Goal: Task Accomplishment & Management: Manage account settings

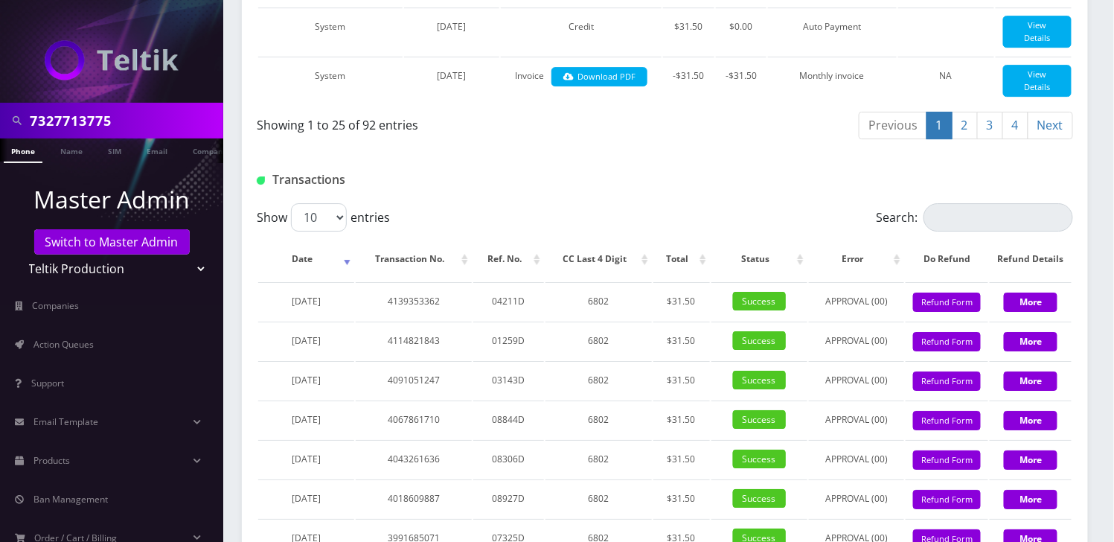
click at [13, 153] on li at bounding box center [7, 153] width 15 height 37
click at [16, 153] on link "Phone" at bounding box center [23, 150] width 39 height 25
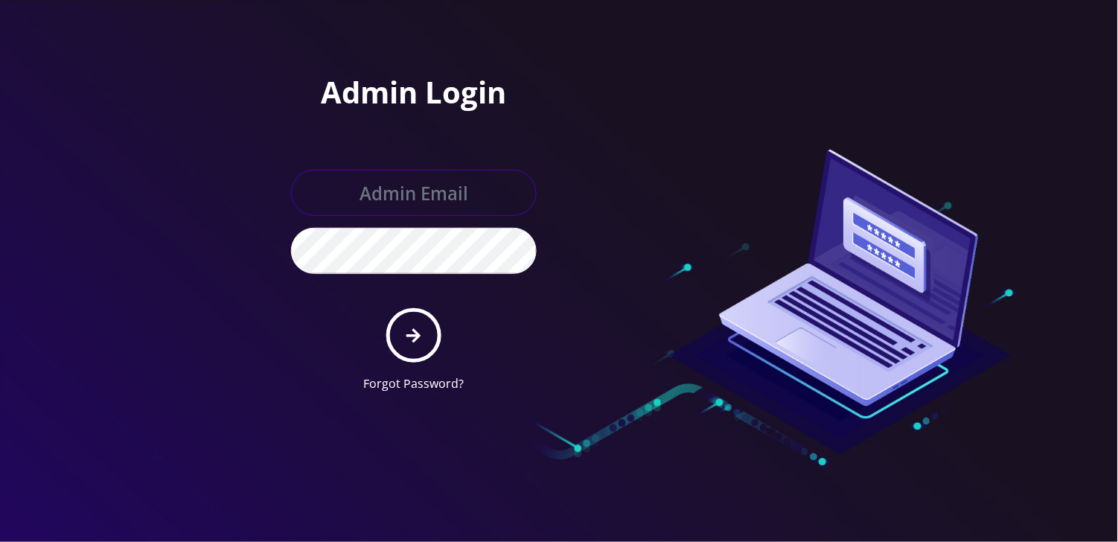
type input "angel@teltik.com"
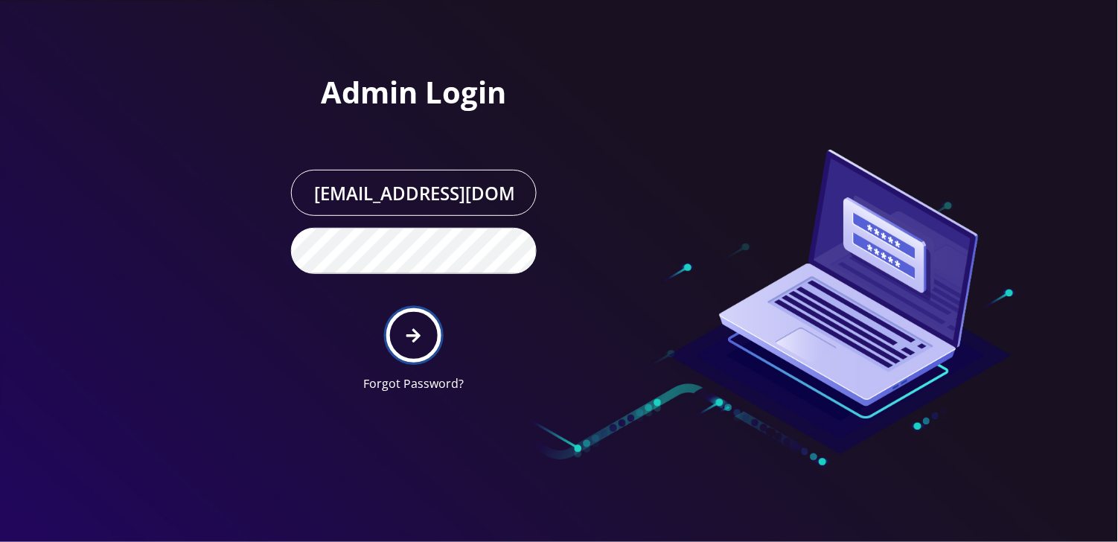
click at [424, 337] on button "submit" at bounding box center [413, 335] width 54 height 54
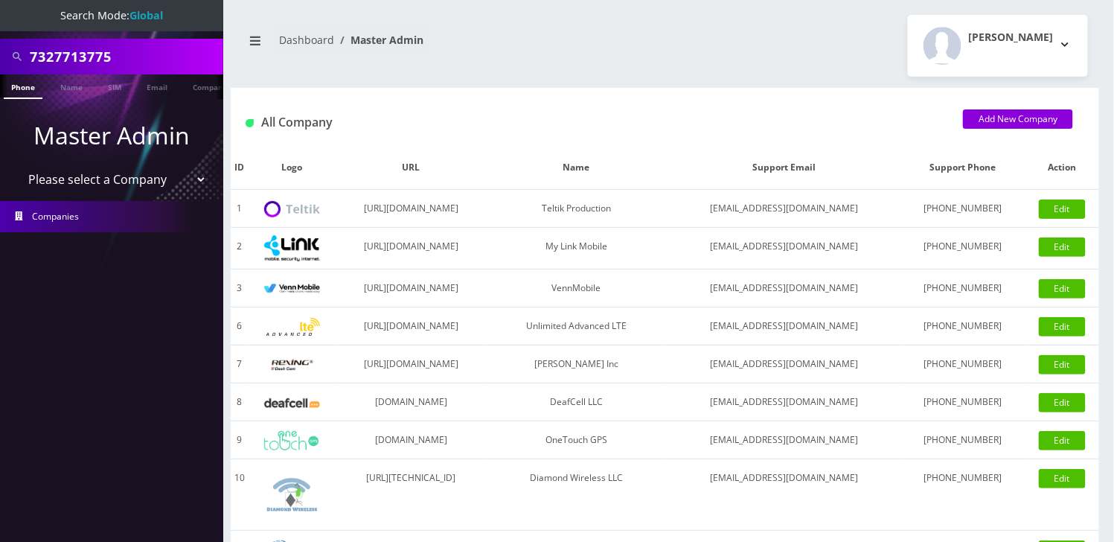
click at [19, 84] on link "Phone" at bounding box center [23, 86] width 39 height 25
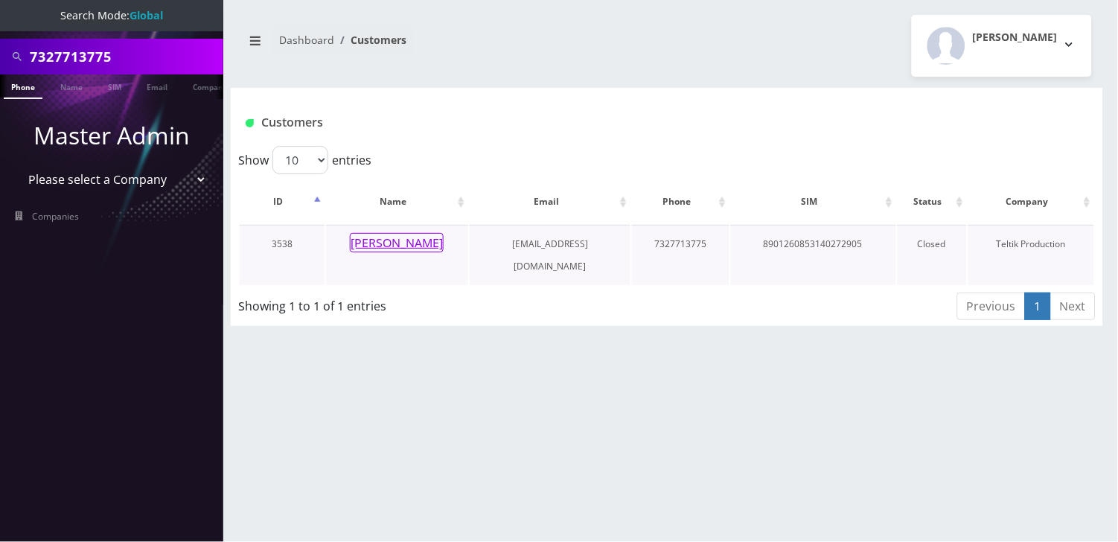
click at [403, 239] on button "Larry Edelman" at bounding box center [397, 242] width 94 height 19
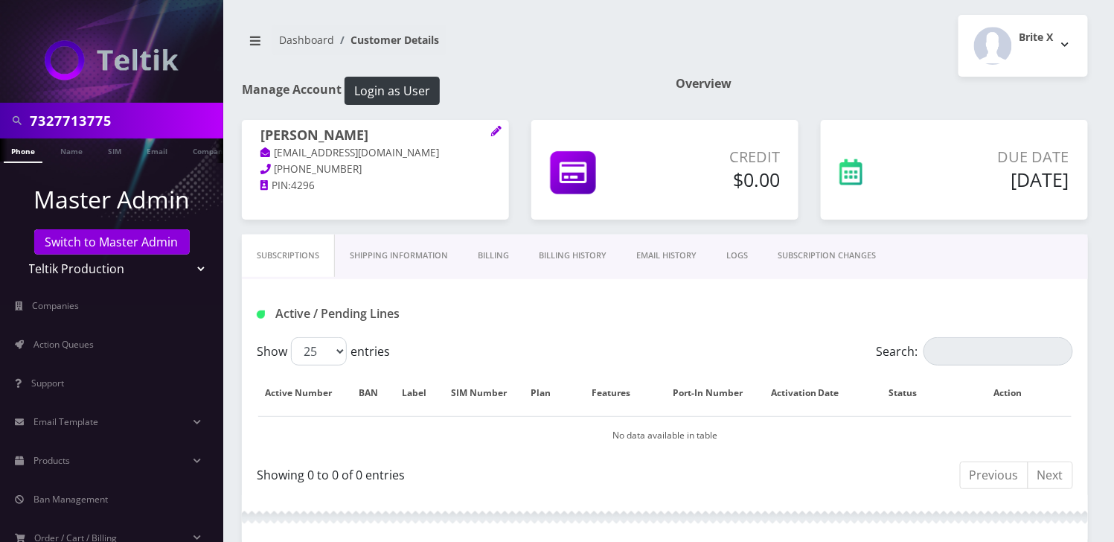
click at [578, 253] on link "Billing History" at bounding box center [573, 255] width 98 height 42
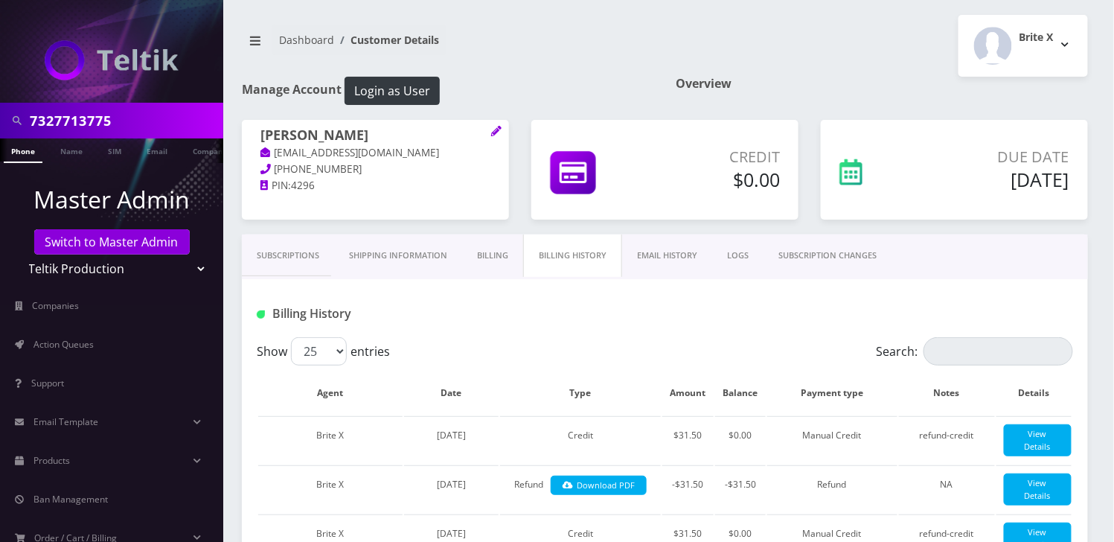
click at [670, 249] on link "EMAIL HISTORY" at bounding box center [667, 255] width 90 height 42
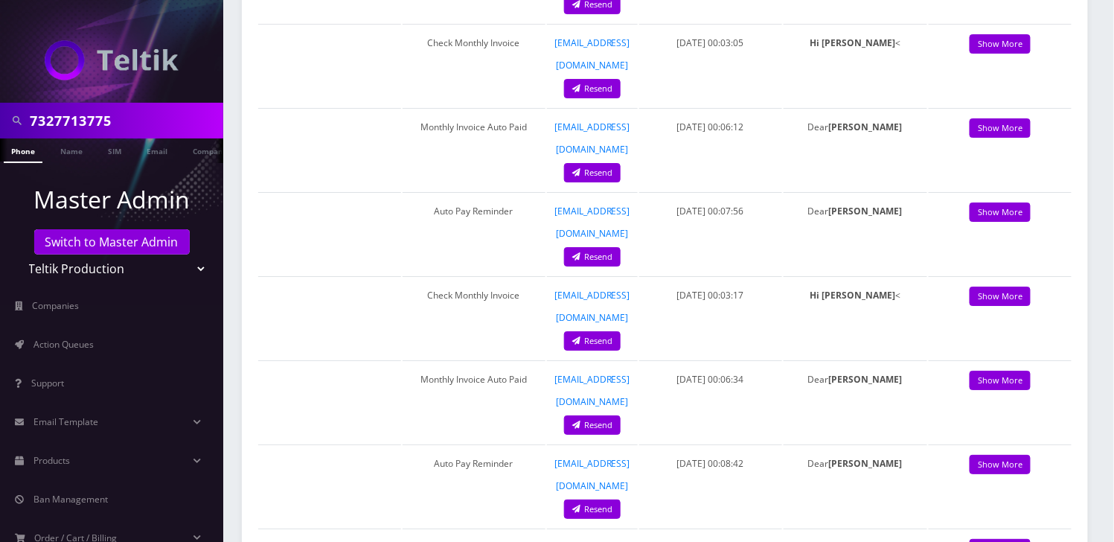
scroll to position [1688, 0]
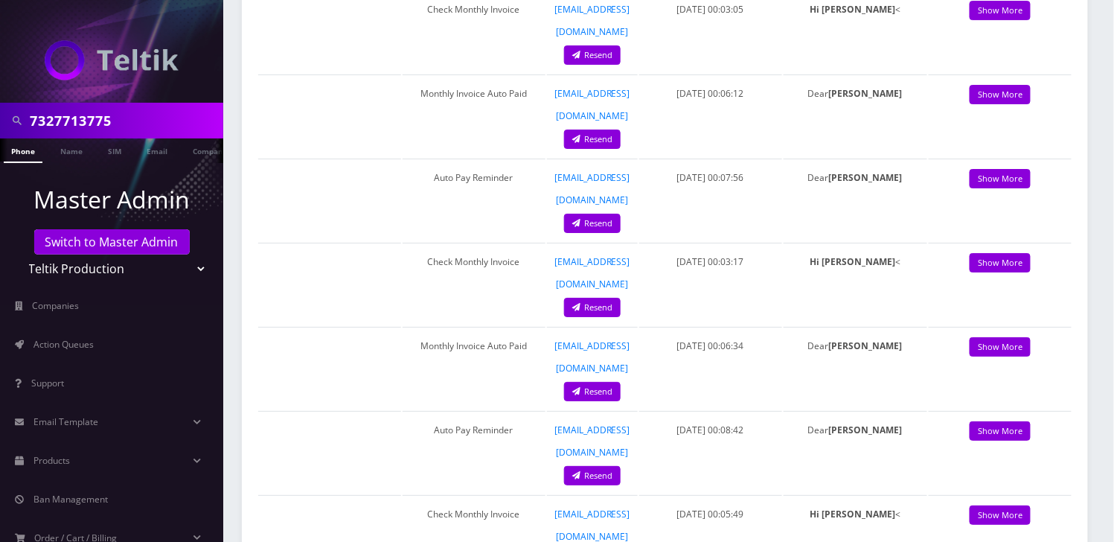
click at [90, 129] on input "7327713775" at bounding box center [125, 120] width 190 height 28
paste input "Dan Allegra ("
type input "[PERSON_NAME][MEDICAL_DATA]"
click at [28, 154] on link "Phone" at bounding box center [23, 150] width 39 height 25
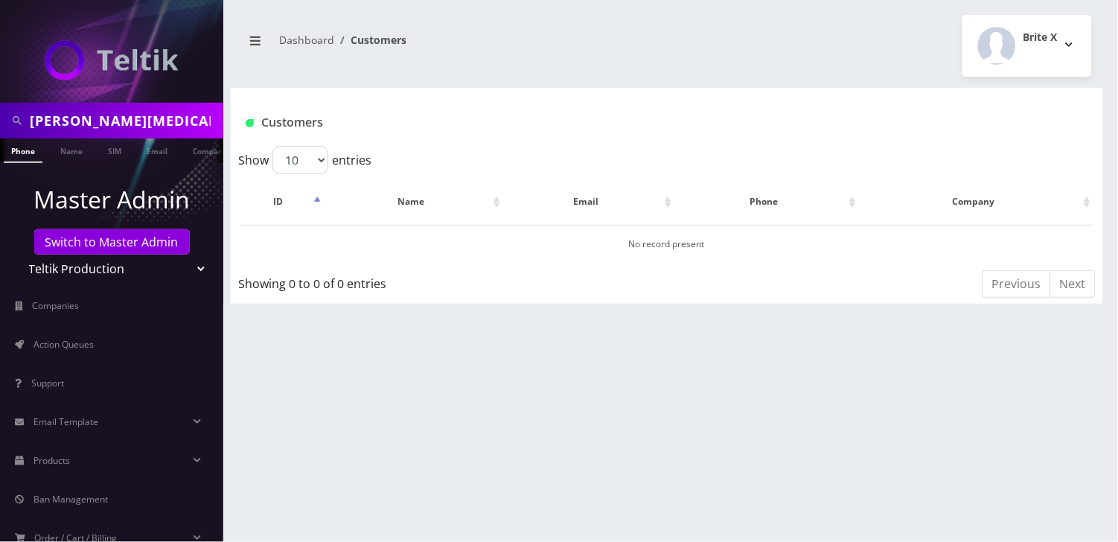
click at [69, 160] on link "Name" at bounding box center [71, 149] width 37 height 23
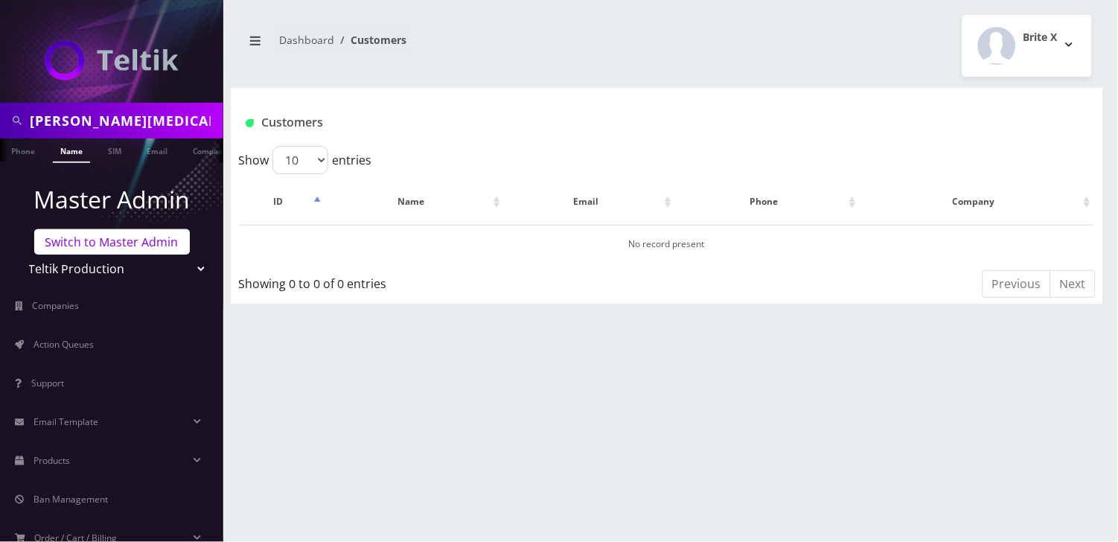
click at [97, 241] on link "Switch to Master Admin" at bounding box center [112, 241] width 156 height 25
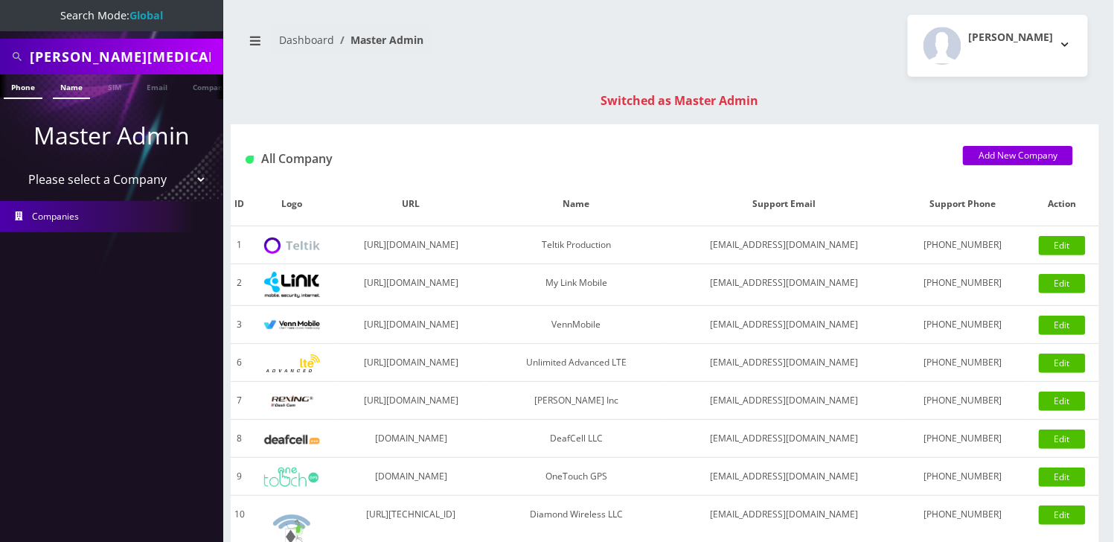
click at [74, 84] on link "Name" at bounding box center [71, 86] width 37 height 25
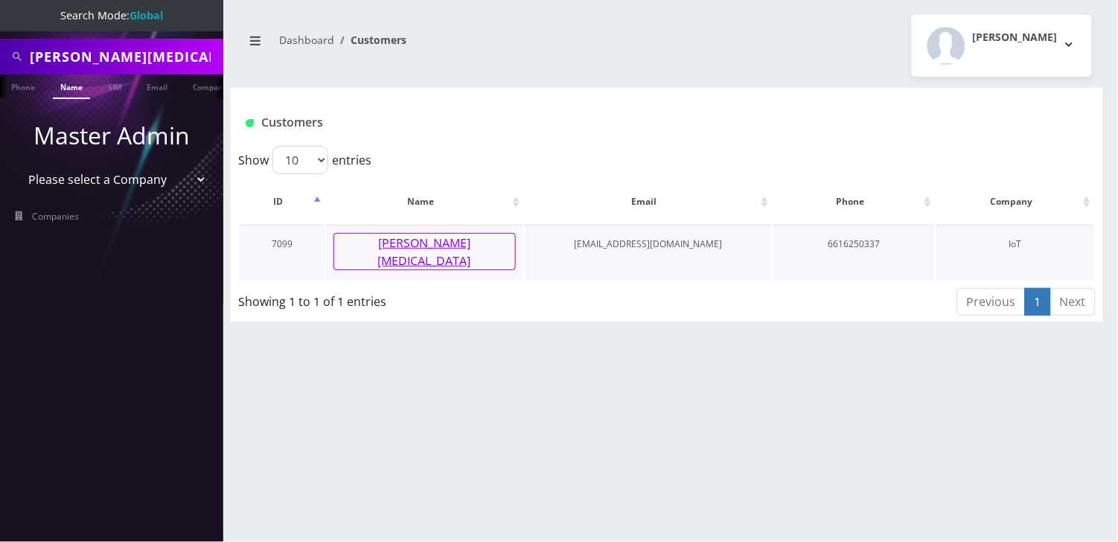
click at [415, 242] on button "[PERSON_NAME][MEDICAL_DATA]" at bounding box center [424, 251] width 182 height 37
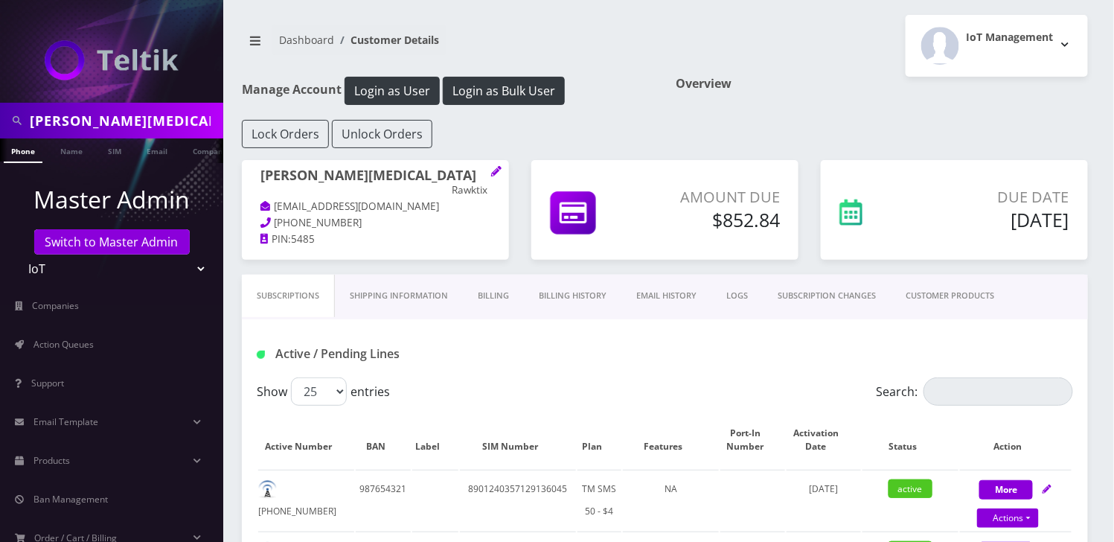
click at [576, 293] on link "Billing History" at bounding box center [573, 296] width 98 height 42
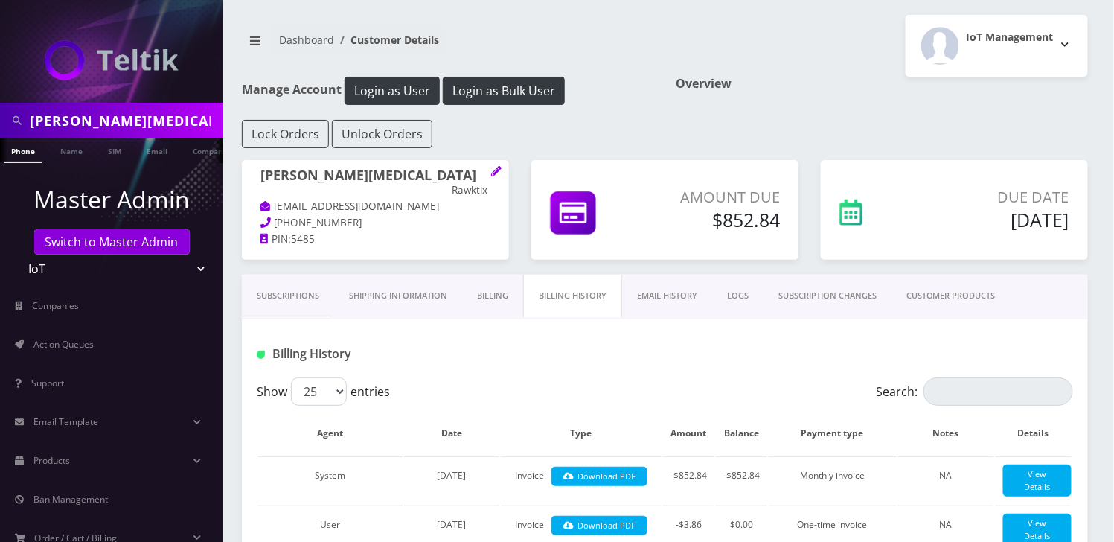
click at [291, 299] on link "Subscriptions" at bounding box center [288, 296] width 92 height 42
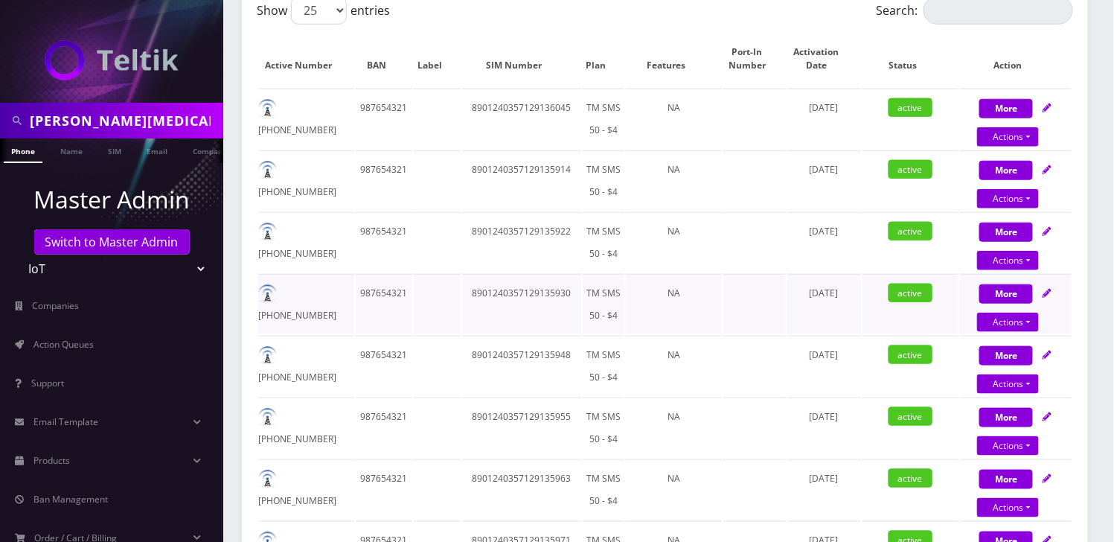
scroll to position [397, 0]
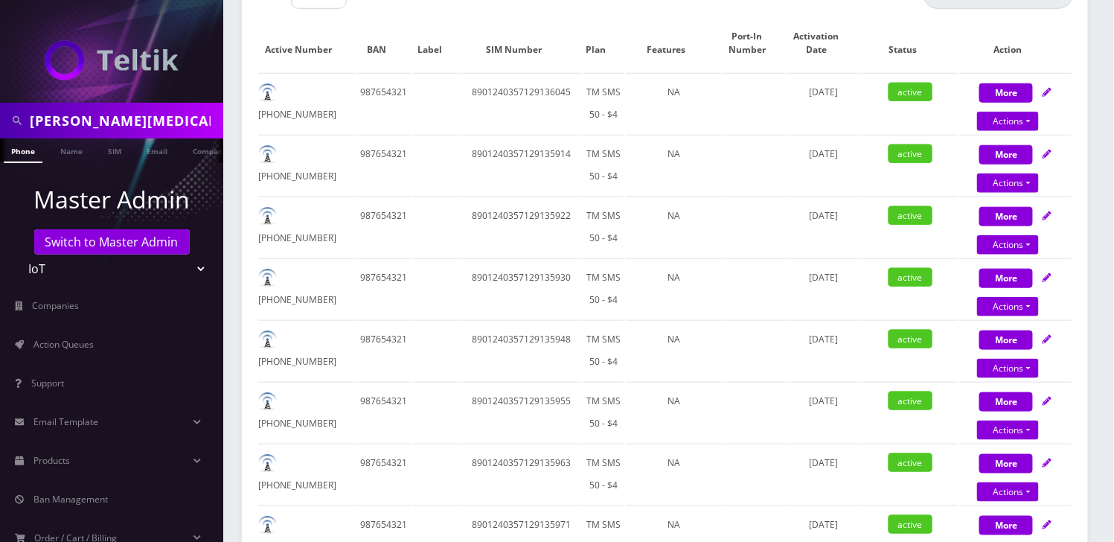
click at [64, 129] on input "Dan Allegra" at bounding box center [125, 120] width 190 height 28
click at [74, 115] on input "lcdelman" at bounding box center [125, 120] width 190 height 28
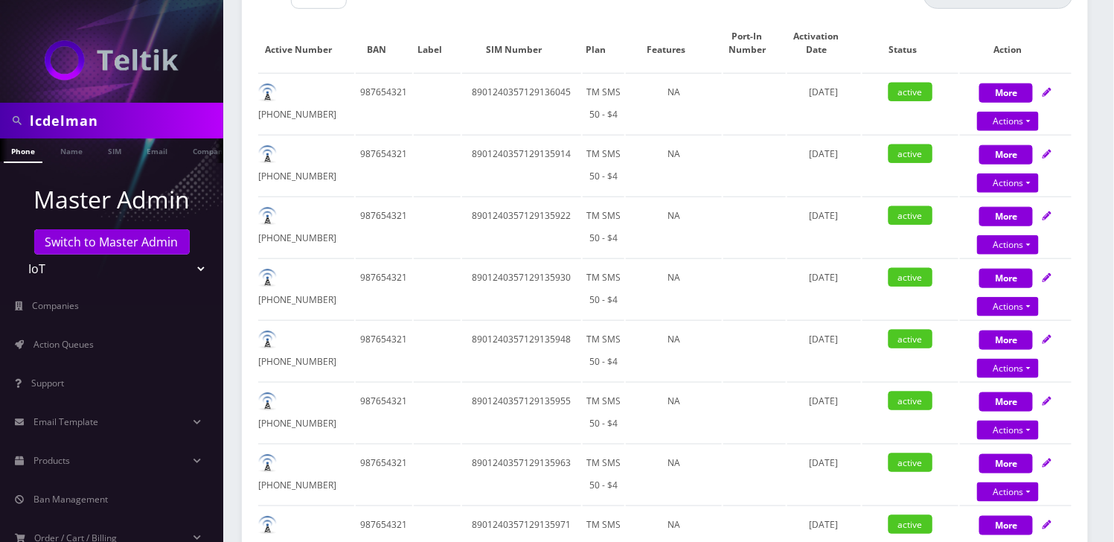
paste input "edelman@gmail.com"
type input "lcedelman@gmail.com"
click at [153, 149] on link "Email" at bounding box center [157, 150] width 36 height 25
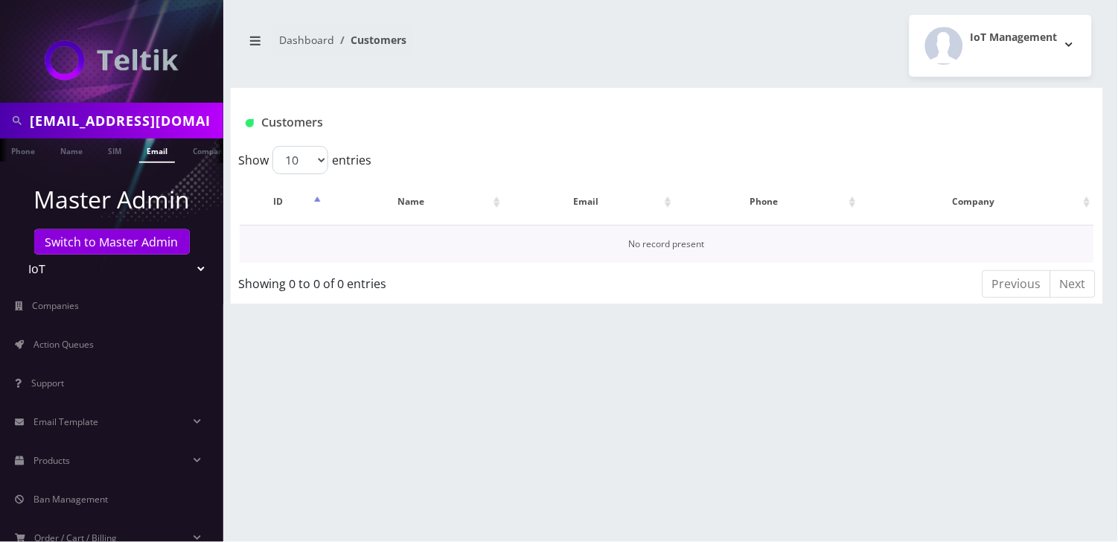
scroll to position [0, 7]
click at [70, 246] on link "Switch to Master Admin" at bounding box center [112, 241] width 156 height 25
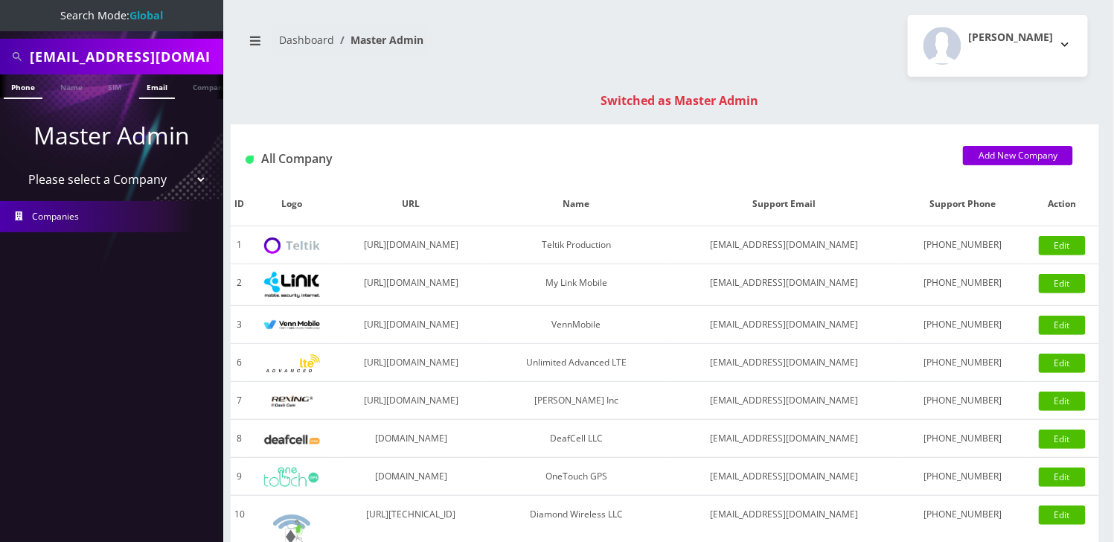
click at [157, 83] on link "Email" at bounding box center [157, 86] width 36 height 25
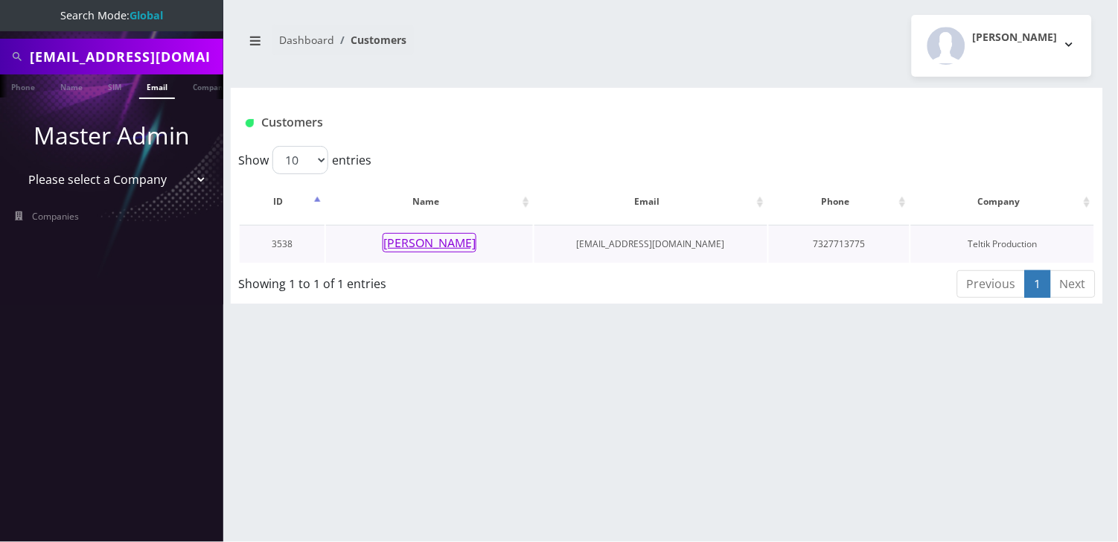
click at [430, 239] on button "Larry Edelman" at bounding box center [430, 242] width 94 height 19
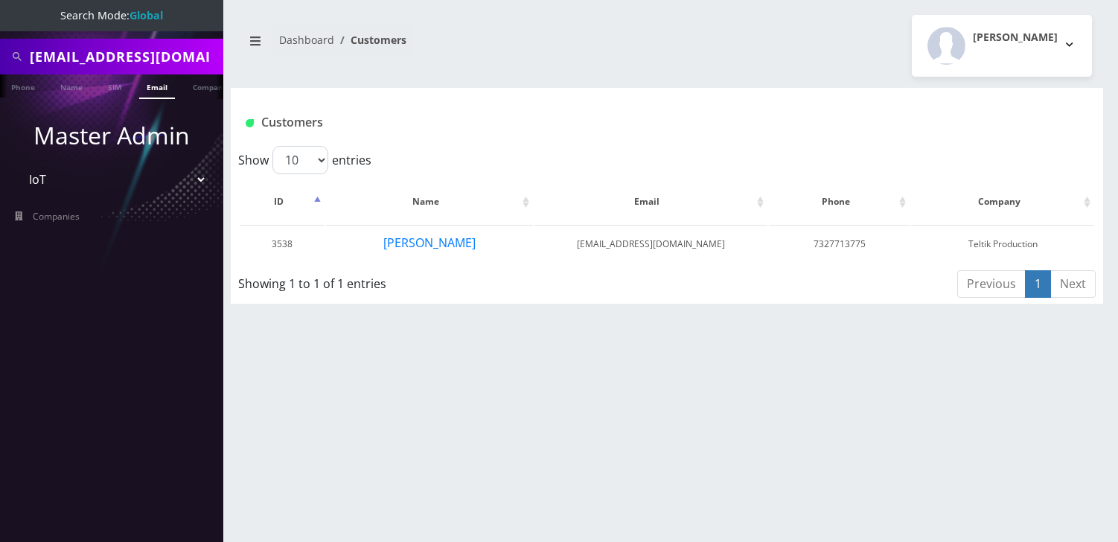
select select "13"
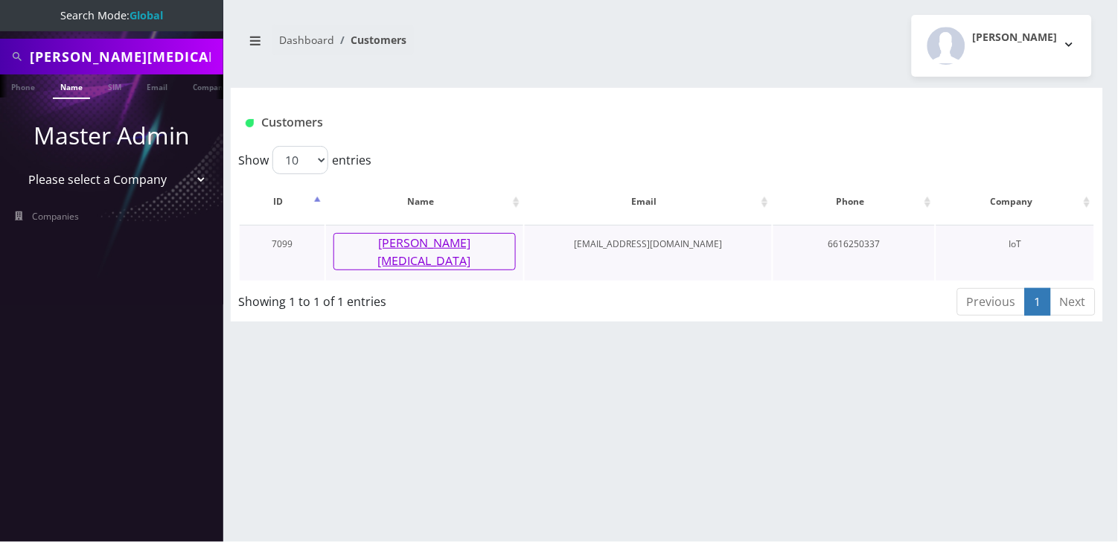
click at [437, 238] on button "Dan Allegra" at bounding box center [424, 251] width 182 height 37
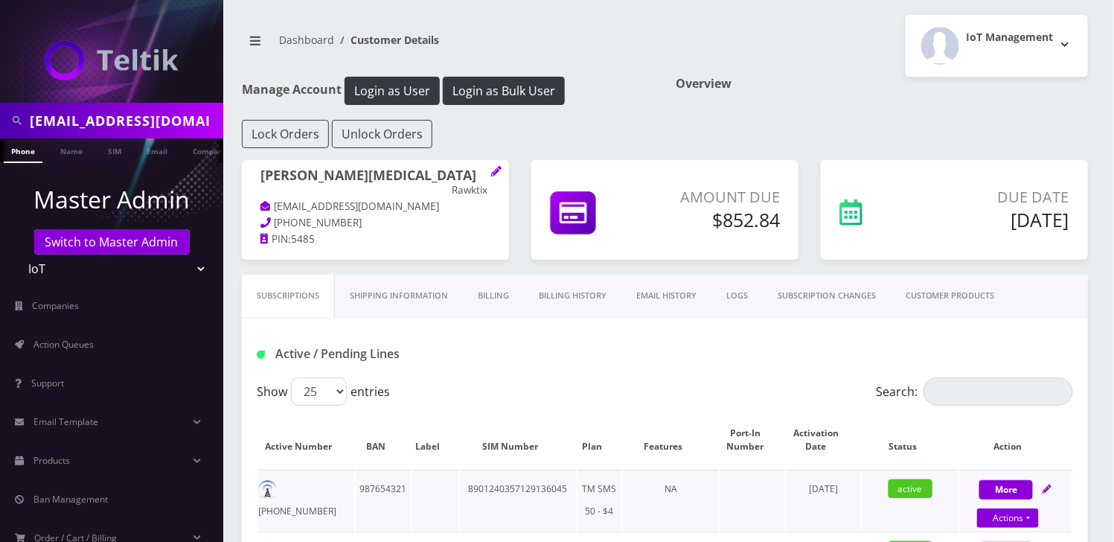
scroll to position [0, 7]
click at [80, 121] on input "lcedelman@gmail.com" at bounding box center [125, 120] width 190 height 28
click at [351, 175] on h1 "Dan Allegra Rawktix" at bounding box center [376, 182] width 230 height 31
click at [352, 175] on h1 "Dan Allegra Rawktix" at bounding box center [376, 182] width 230 height 31
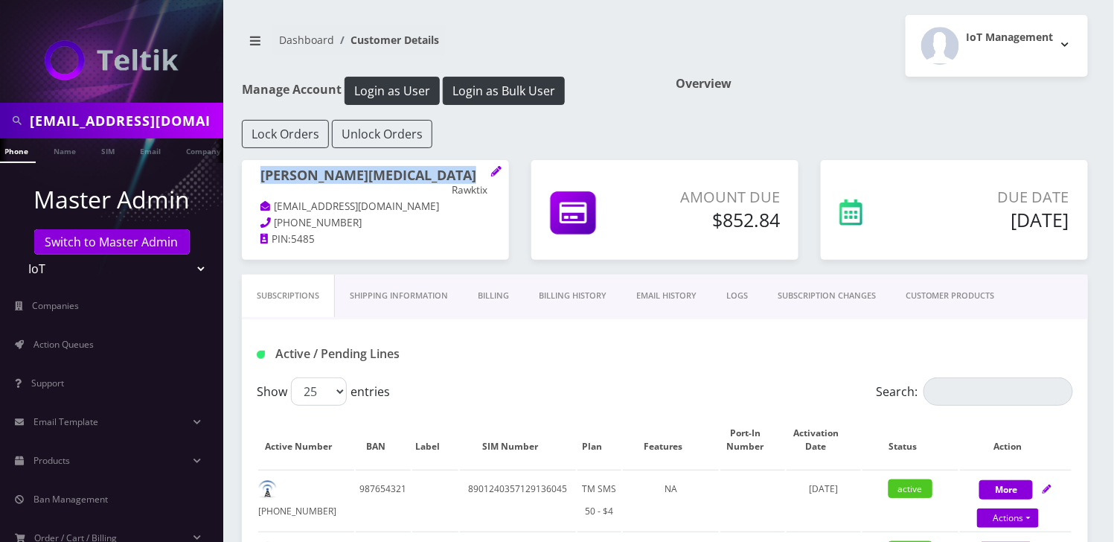
copy h1 "Dan Allegra"
click at [381, 199] on p "rawktix2@gmail.com" at bounding box center [376, 207] width 230 height 16
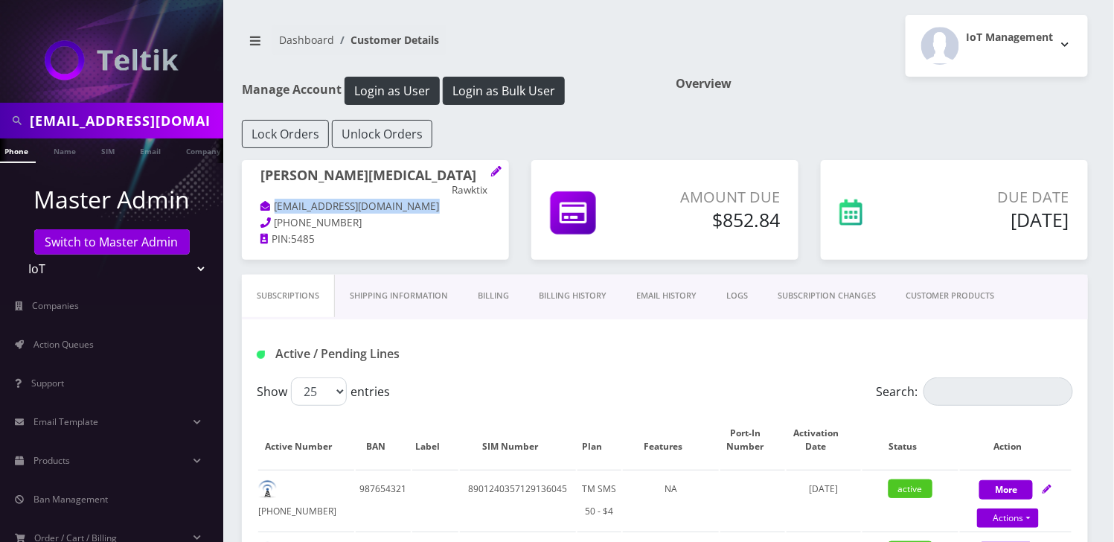
click at [381, 199] on p "[EMAIL_ADDRESS][DOMAIN_NAME]" at bounding box center [376, 207] width 230 height 16
copy div "[EMAIL_ADDRESS][DOMAIN_NAME]"
click at [360, 215] on p "661-625-0337" at bounding box center [376, 223] width 230 height 16
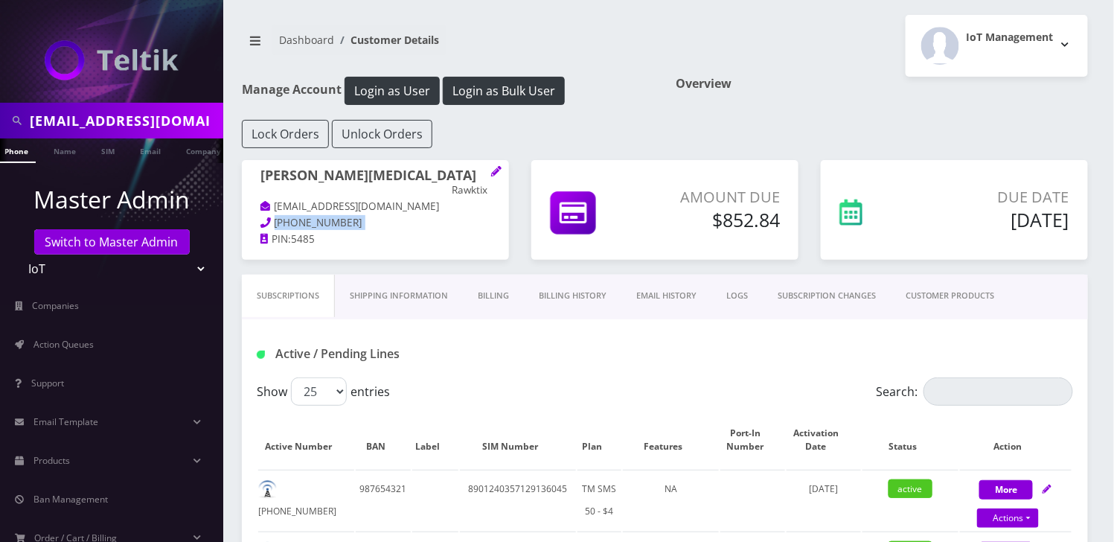
copy div "661-625-0337"
click at [438, 180] on h1 "Dan Allegra Rawktix" at bounding box center [376, 182] width 230 height 31
click at [438, 179] on h1 "Dan Allegra Rawktix" at bounding box center [376, 182] width 230 height 31
click at [455, 184] on p "Rawktix" at bounding box center [471, 190] width 39 height 13
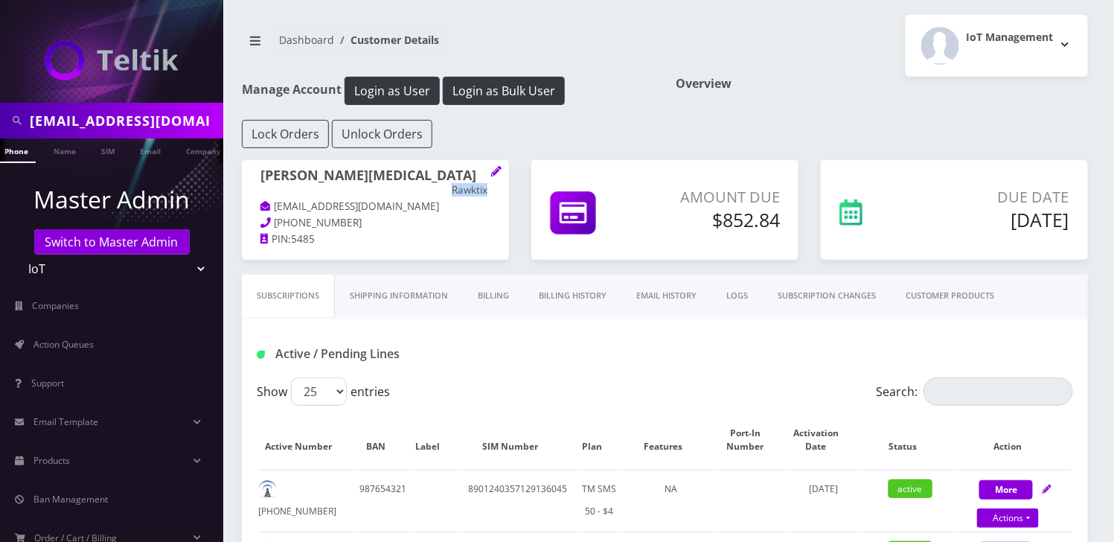
click at [455, 184] on p "Rawktix" at bounding box center [471, 190] width 39 height 13
copy span "Rawktix"
click at [323, 232] on p "PIN: 5485" at bounding box center [376, 240] width 230 height 16
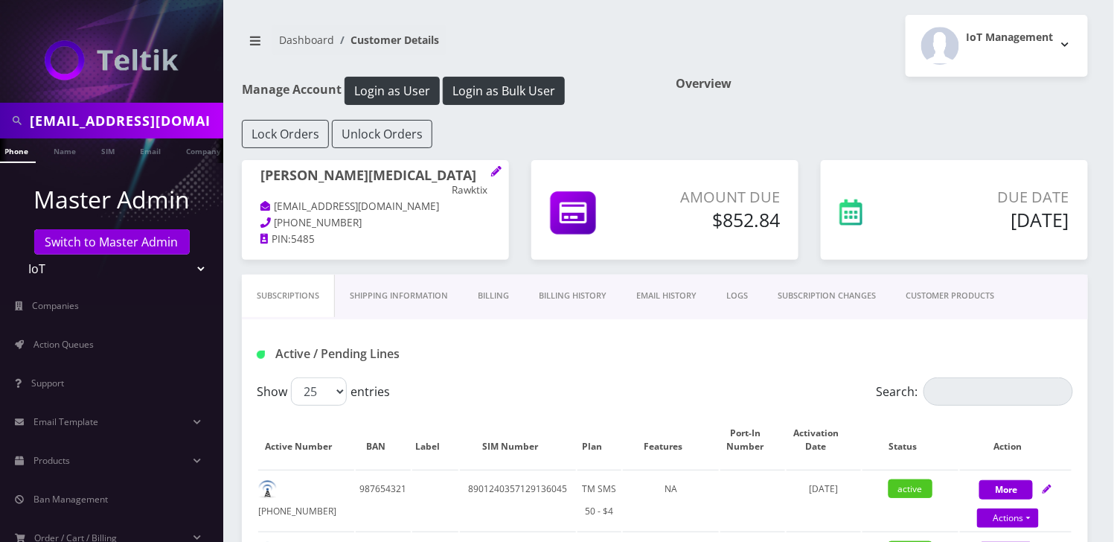
click at [307, 232] on span "5485" at bounding box center [303, 238] width 24 height 13
click at [816, 77] on h1 "Overview" at bounding box center [883, 84] width 412 height 14
click at [501, 172] on icon at bounding box center [496, 171] width 10 height 10
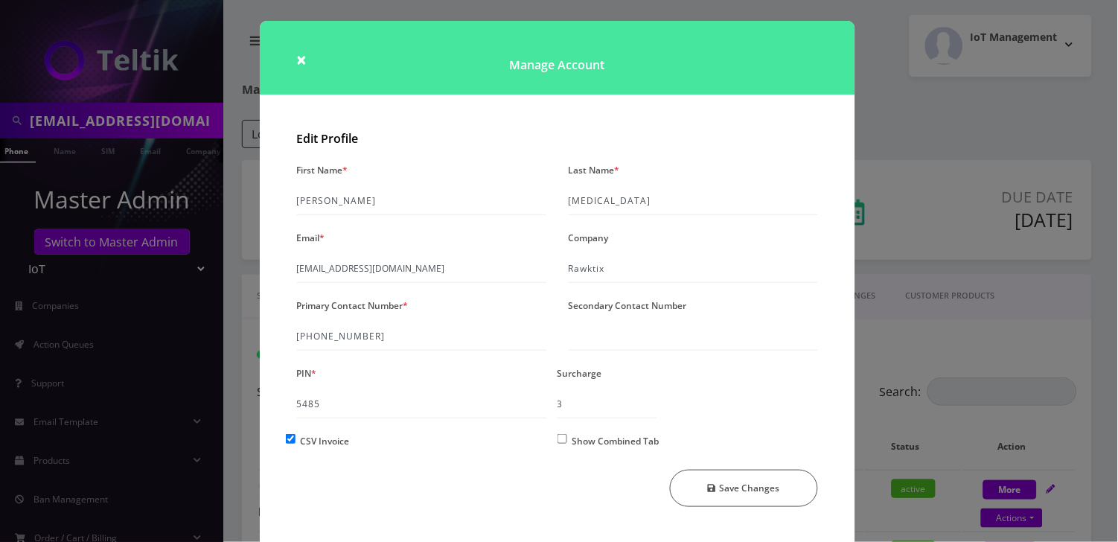
click at [941, 104] on div "× Manage Account Edit Profile First Name * Dan Last Name * Allegra Email * rawk…" at bounding box center [559, 271] width 1118 height 542
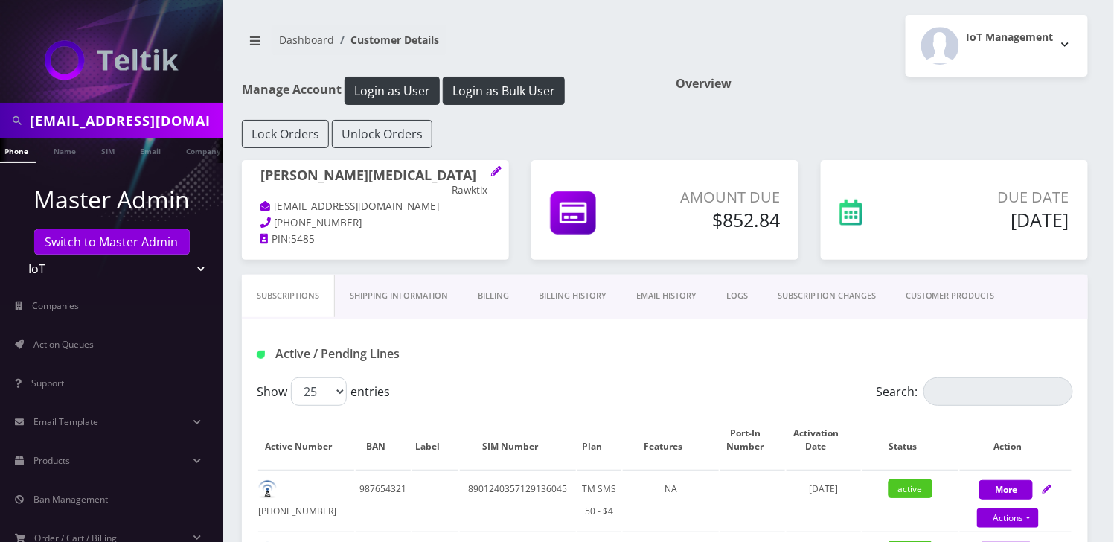
click at [601, 301] on link "Billing History" at bounding box center [573, 296] width 98 height 42
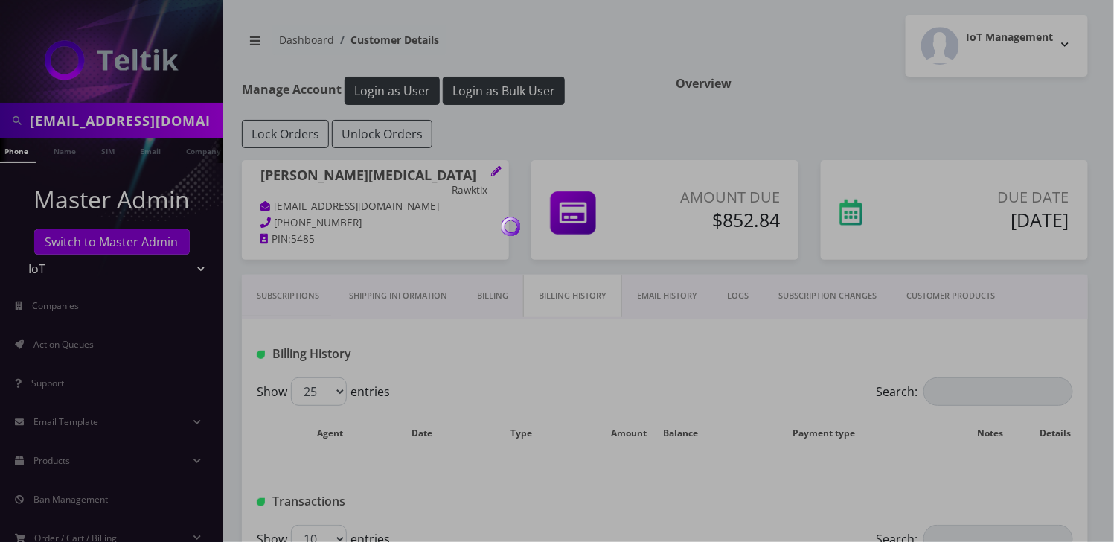
click at [415, 297] on div at bounding box center [557, 271] width 1114 height 542
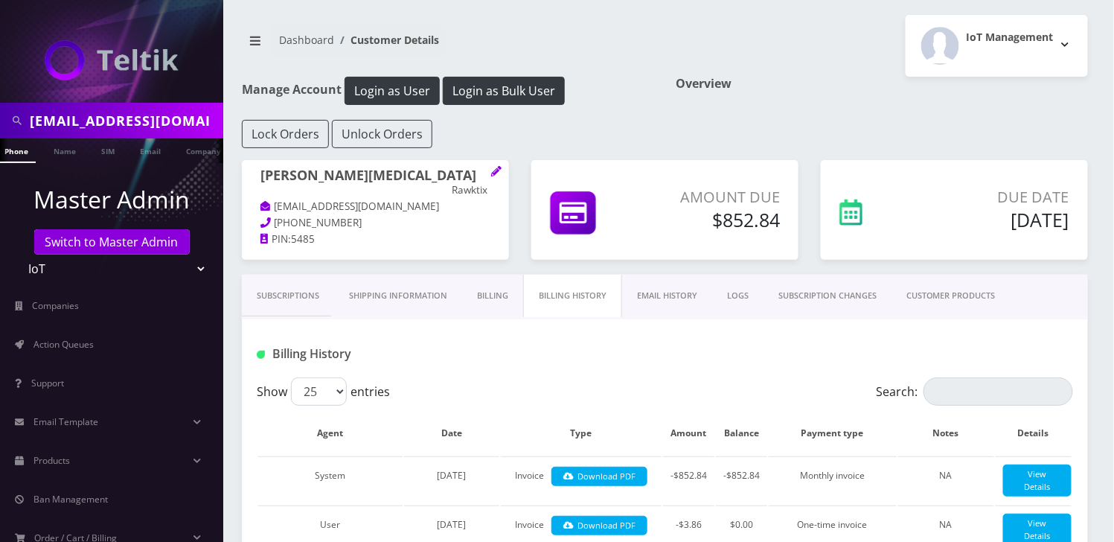
click at [393, 293] on link "Shipping Information" at bounding box center [398, 296] width 128 height 42
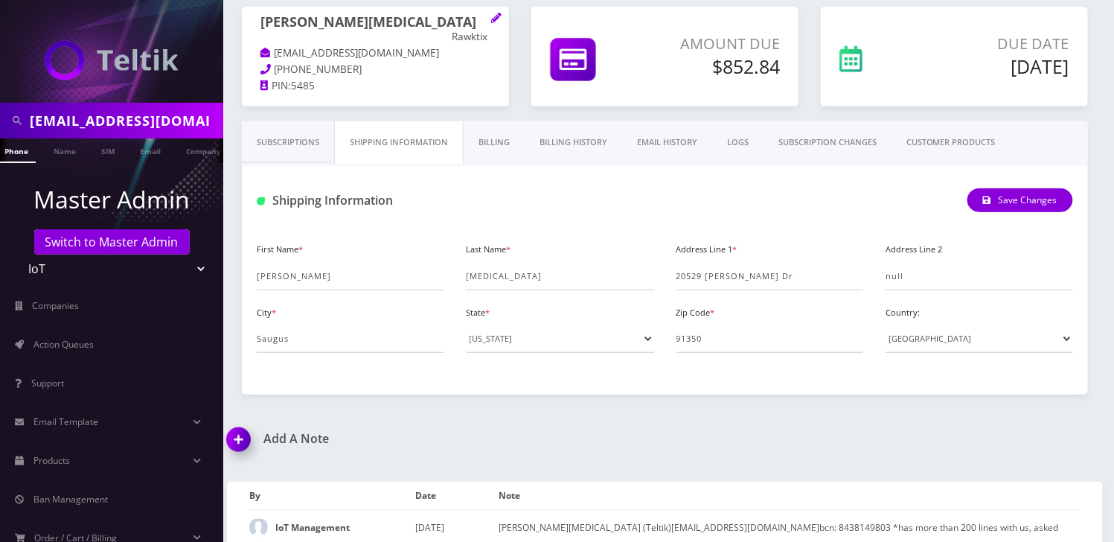
scroll to position [205, 0]
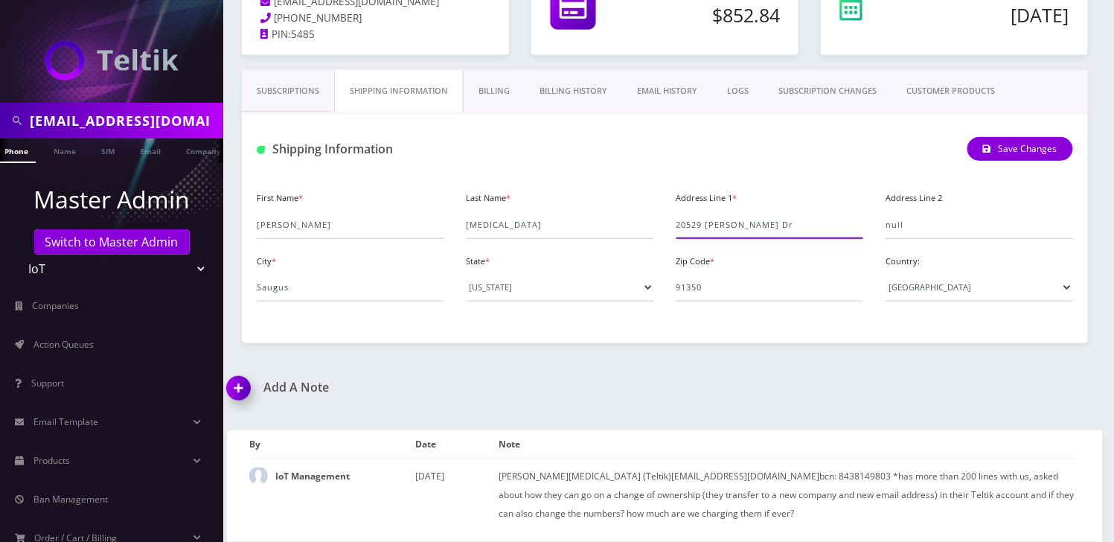
click at [684, 221] on input "20529 [PERSON_NAME] Dr" at bounding box center [771, 225] width 188 height 28
click at [266, 298] on input "Saugus" at bounding box center [351, 287] width 188 height 28
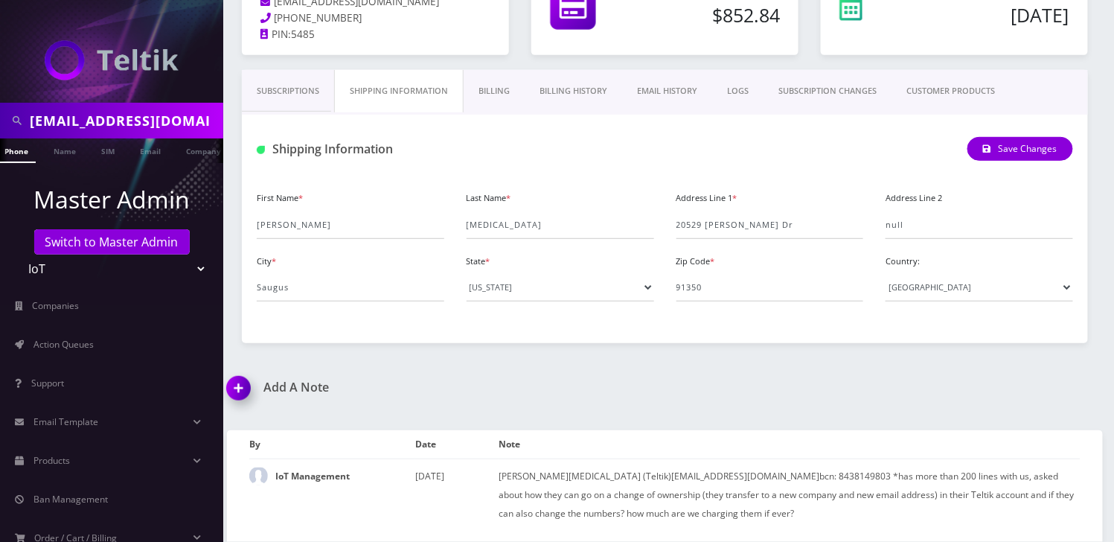
click at [598, 96] on link "Billing History" at bounding box center [574, 91] width 98 height 42
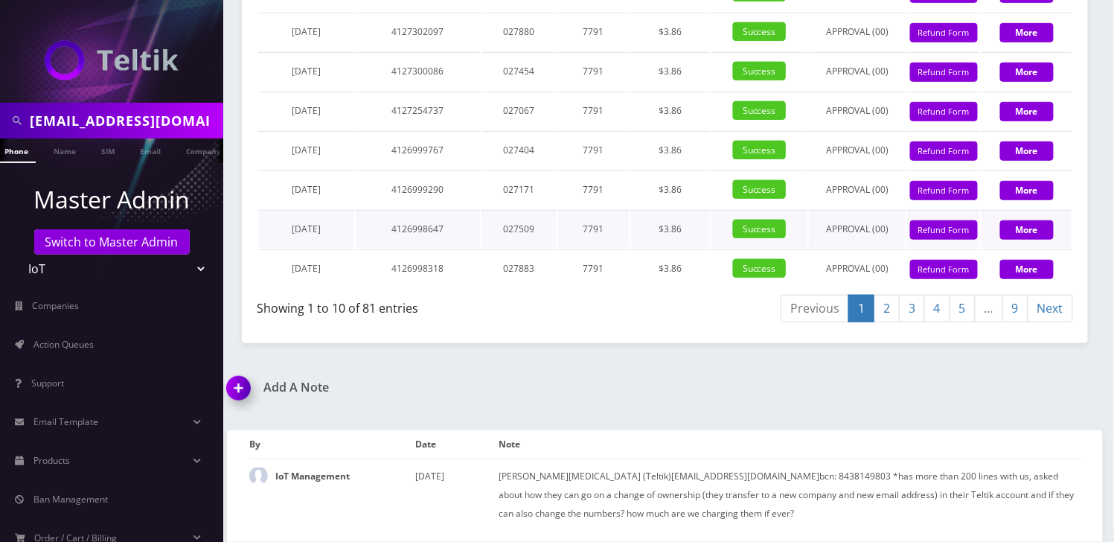
scroll to position [2189, 0]
click at [878, 322] on link "2" at bounding box center [887, 309] width 26 height 28
click at [906, 322] on link "3" at bounding box center [912, 309] width 26 height 28
click at [880, 308] on link "2" at bounding box center [887, 309] width 26 height 28
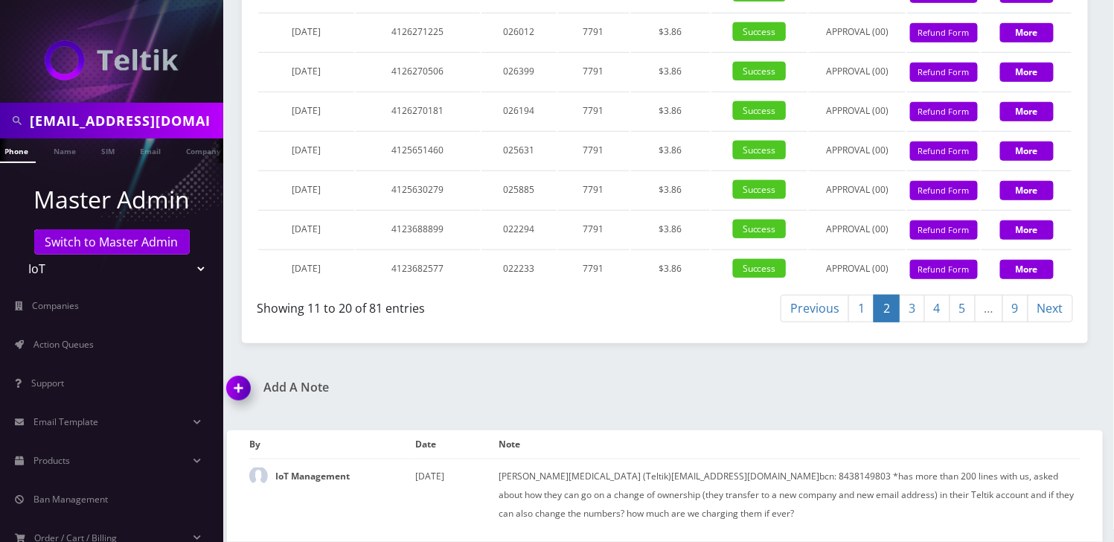
click at [240, 389] on img at bounding box center [242, 393] width 44 height 44
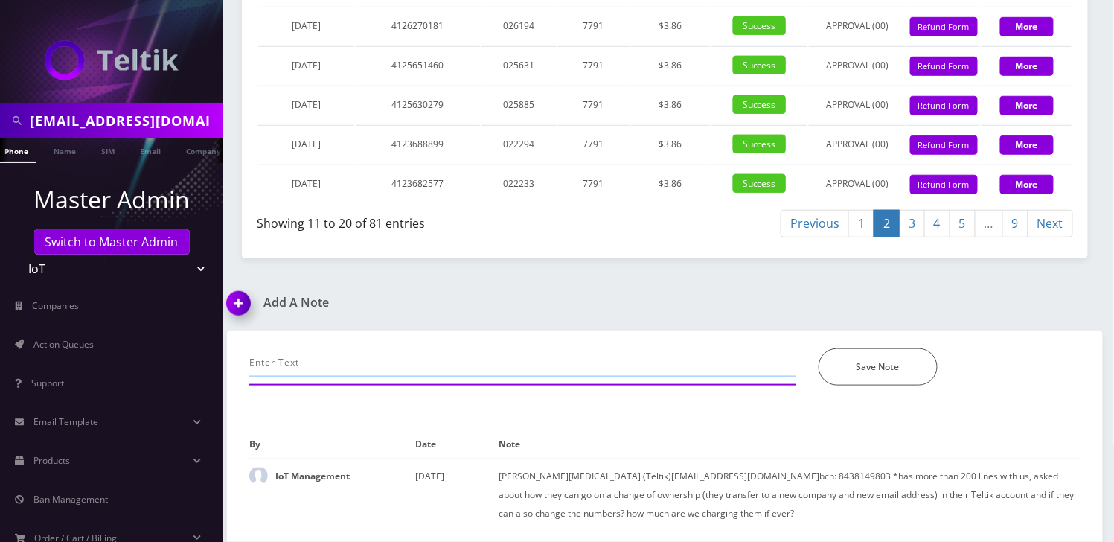
click at [353, 357] on input "text" at bounding box center [522, 362] width 547 height 28
paste input "Account name: Dan Allegra/ email: rawktix2@gmail.com/ cb# 661-625-0337/Company:…"
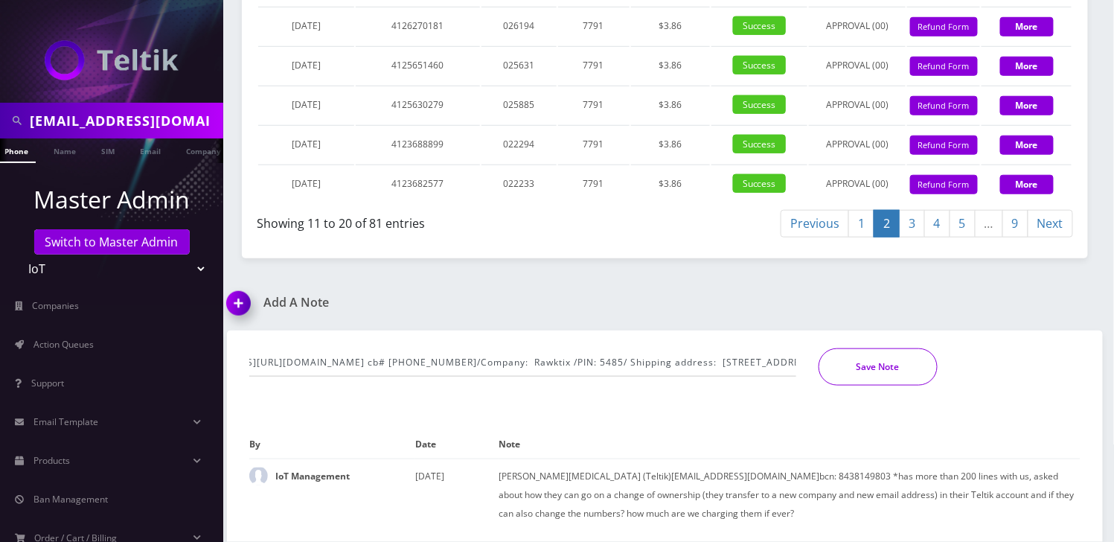
click at [863, 360] on button "Save Note" at bounding box center [878, 366] width 119 height 37
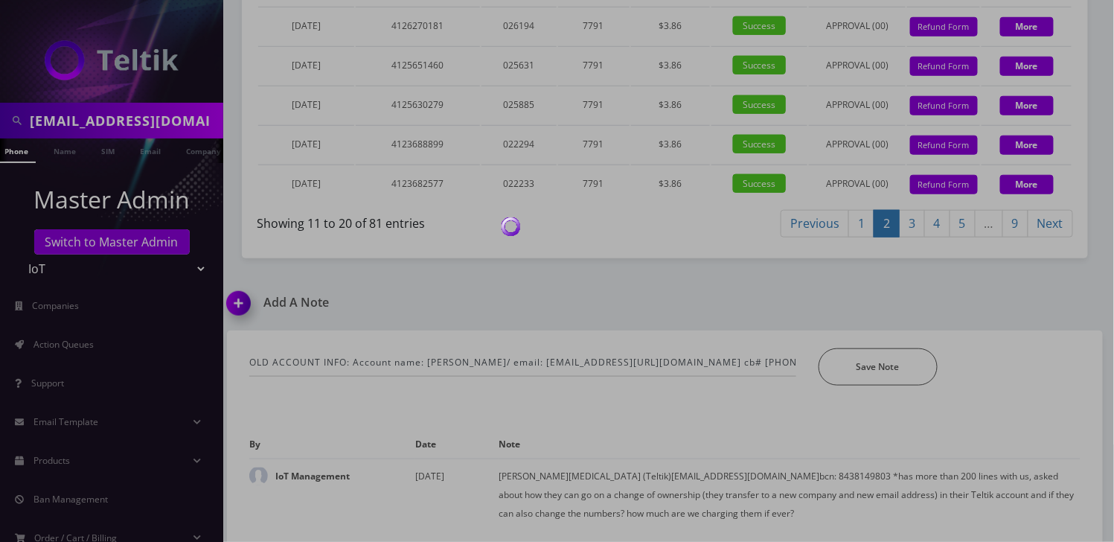
scroll to position [2323, 0]
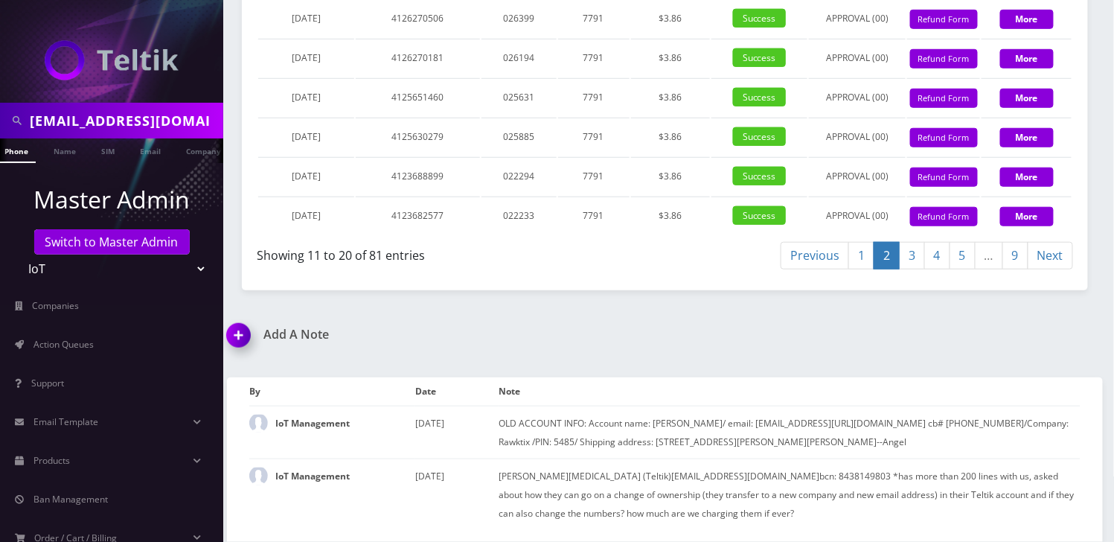
drag, startPoint x: 234, startPoint y: 338, endPoint x: 254, endPoint y: 342, distance: 20.4
click at [234, 338] on img at bounding box center [242, 341] width 44 height 44
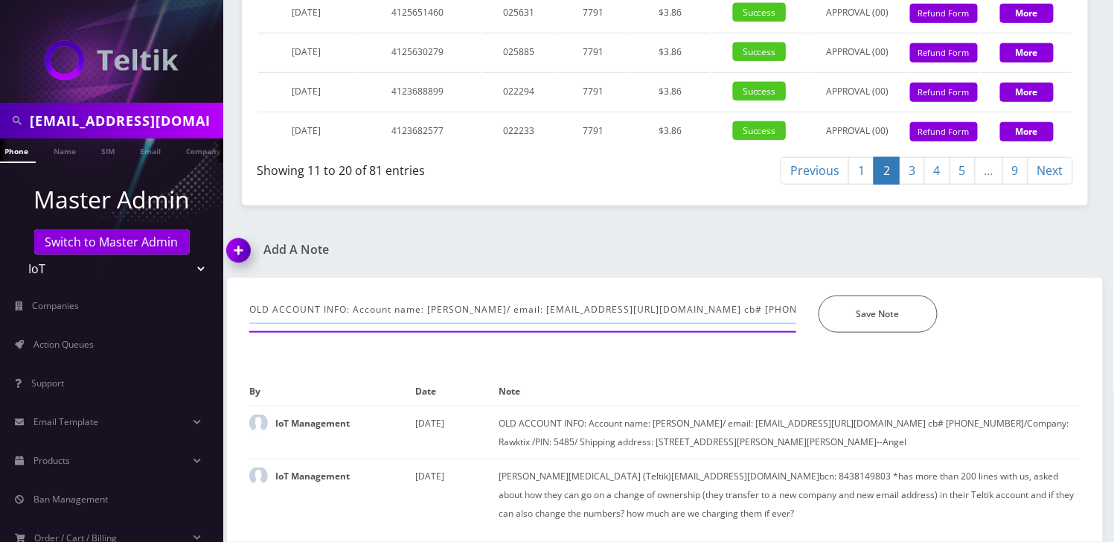
click at [377, 308] on input "OLD ACCOUNT INFO: Account name: Dan Allegra/ email: rawktix2@gmail.com/ cb# 661…" at bounding box center [522, 310] width 547 height 28
paste input "Account name: Dennis Jaffee Company name: J&L Global Ventures Email address: j&…"
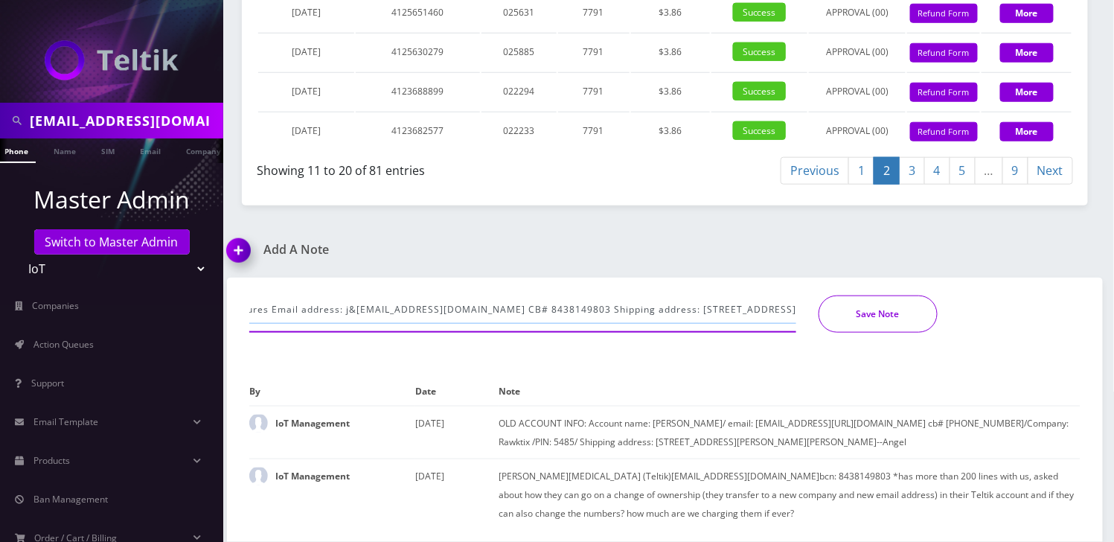
type input "NEW ACCOUNT INFO: Account name: Dennis Jaffee Company name: J&L Global Ventures…"
click at [906, 318] on button "Save Note" at bounding box center [878, 314] width 119 height 37
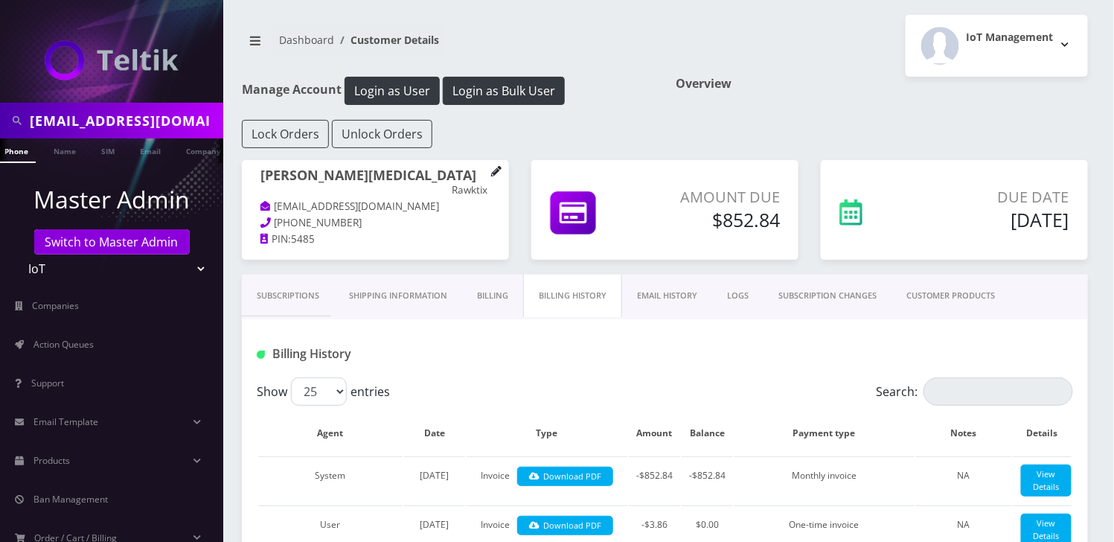
click at [493, 173] on icon at bounding box center [496, 171] width 10 height 10
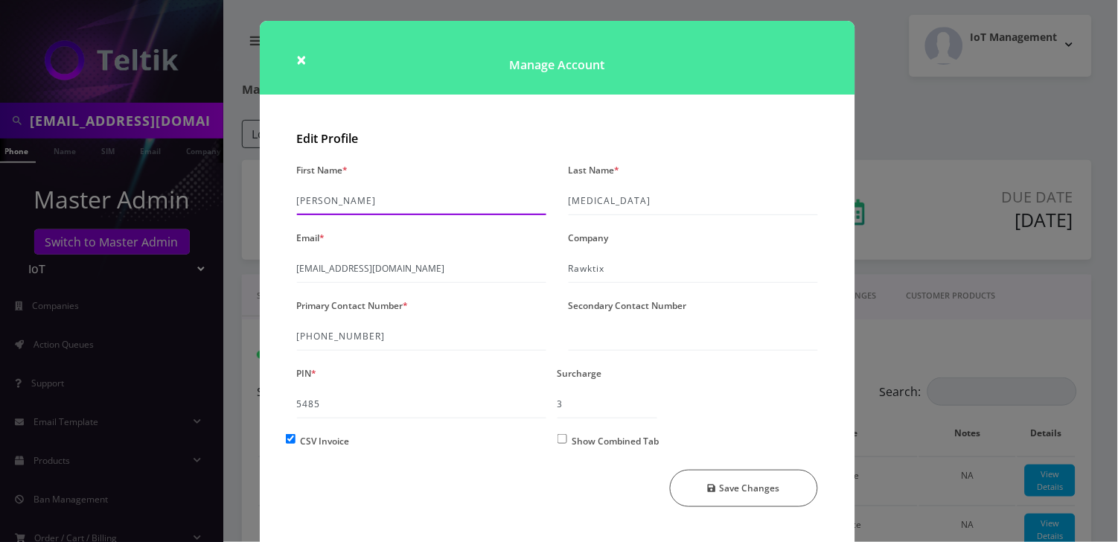
click at [301, 200] on input "[PERSON_NAME]" at bounding box center [421, 201] width 249 height 28
paste input "ennis Jaffee"
click at [351, 199] on input "[PERSON_NAME]" at bounding box center [421, 201] width 249 height 28
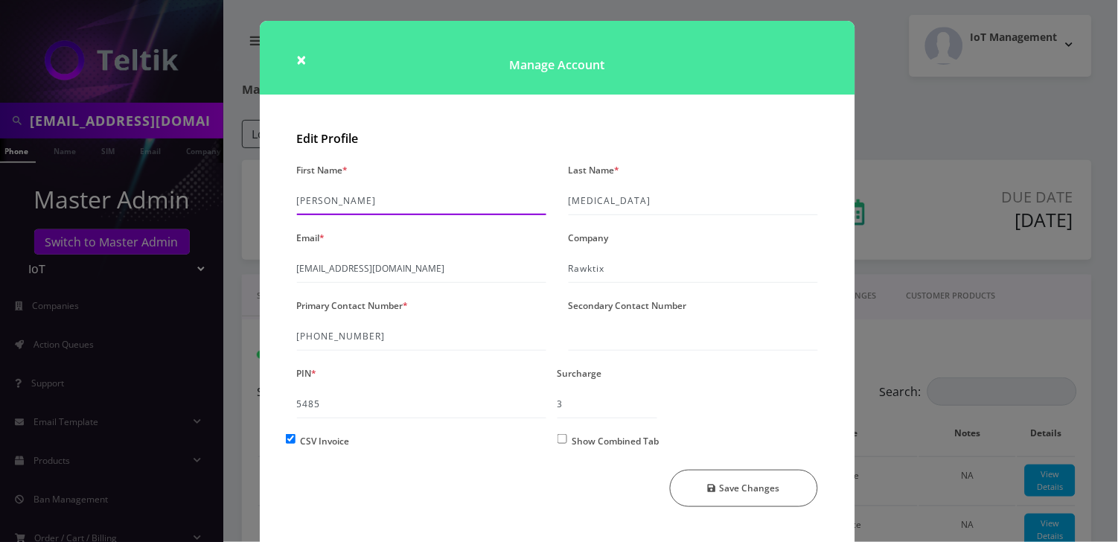
type input "[PERSON_NAME]"
click at [569, 201] on input "[MEDICAL_DATA]" at bounding box center [693, 201] width 249 height 28
paste input "[PERSON_NAME]"
type input "[PERSON_NAME]"
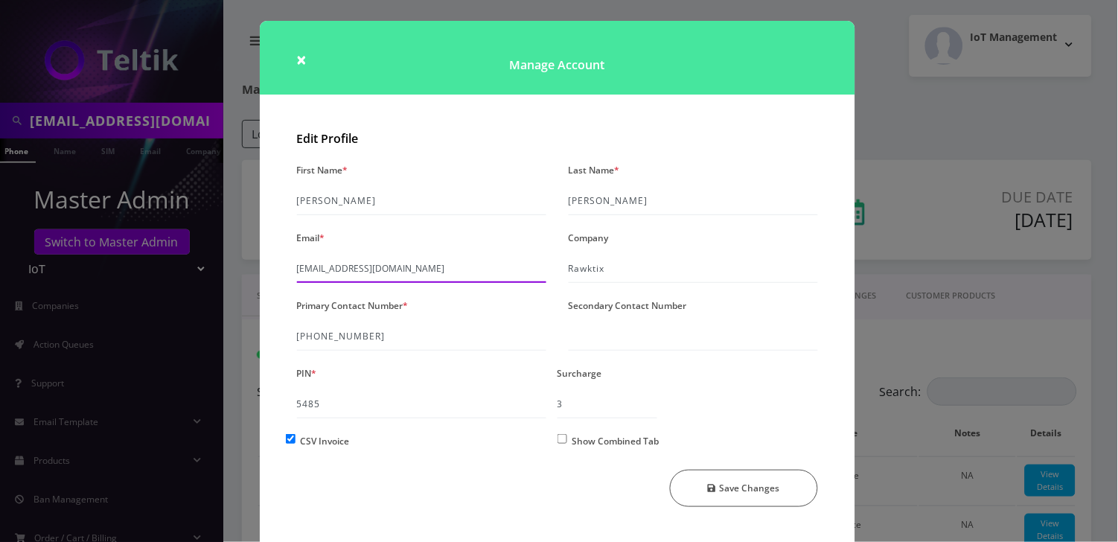
click at [339, 267] on input "[EMAIL_ADDRESS][DOMAIN_NAME]" at bounding box center [421, 269] width 249 height 28
paste input "j&[EMAIL_ADDRESS][DOMAIN_NAME]"
click at [319, 269] on input "rawktix2@ j&lglobalventures@gmail.com.com" at bounding box center [421, 269] width 249 height 28
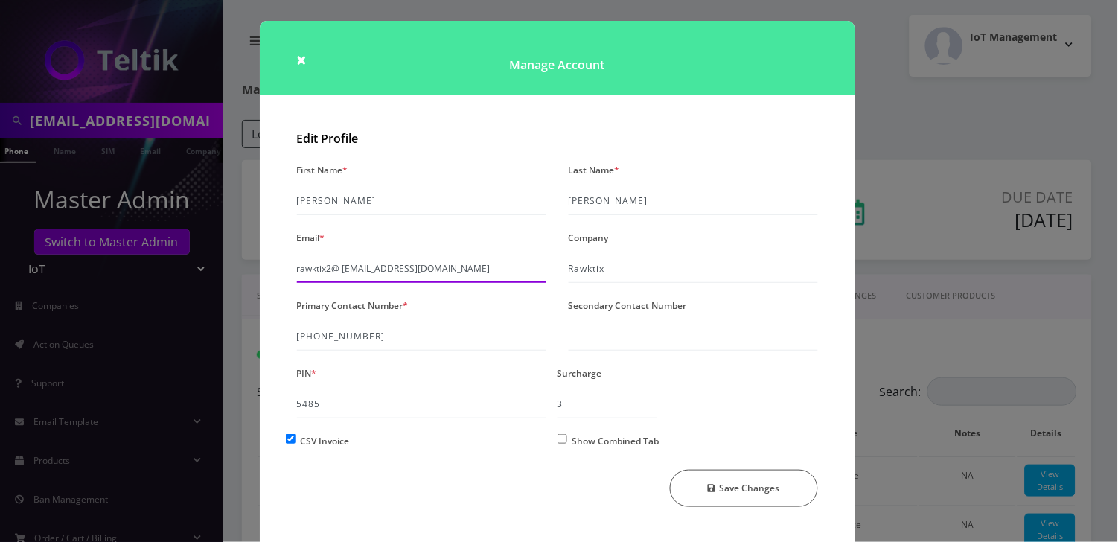
click at [319, 269] on input "rawktix2@ j&lglobalventures@gmail.com.com" at bounding box center [421, 269] width 249 height 28
paste input "j&lglobalventures@gmail"
type input "j&[EMAIL_ADDRESS][DOMAIN_NAME]"
click at [580, 268] on input "Rawktix" at bounding box center [693, 269] width 249 height 28
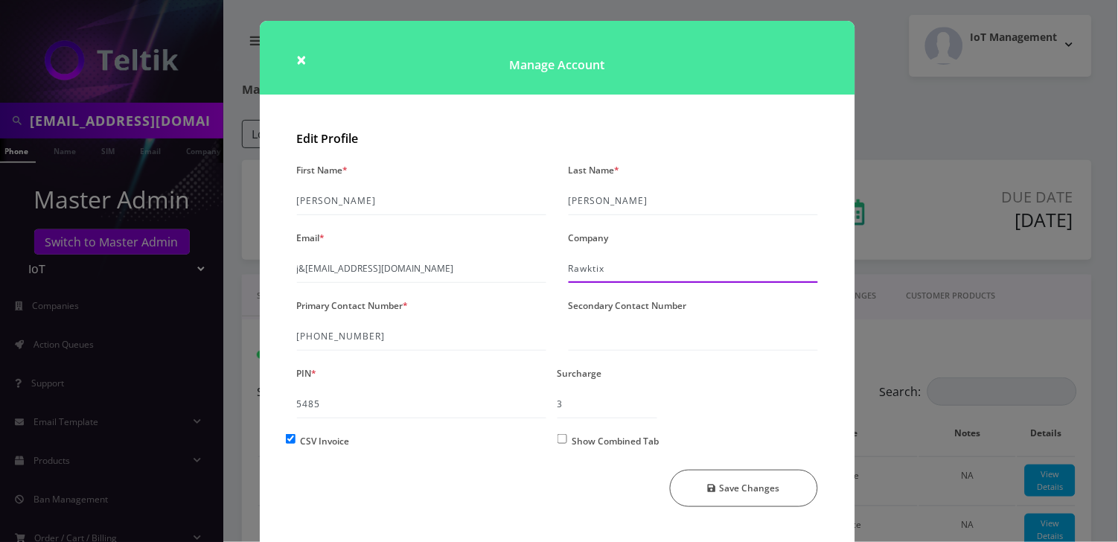
paste input "J&L Global Ventures"
type input "J&L Global Ventures"
click at [349, 331] on input "661-625-0337" at bounding box center [421, 336] width 249 height 28
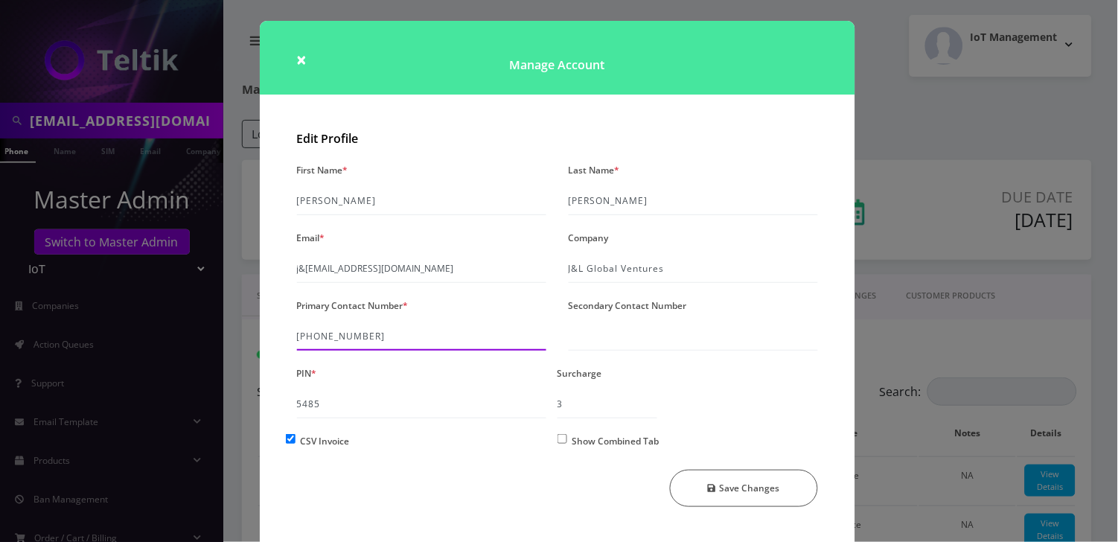
paste input "[PHONE_NUMBER]"
type input "[PHONE_NUMBER]"
click at [303, 405] on input "5485" at bounding box center [421, 404] width 249 height 28
type input "0000"
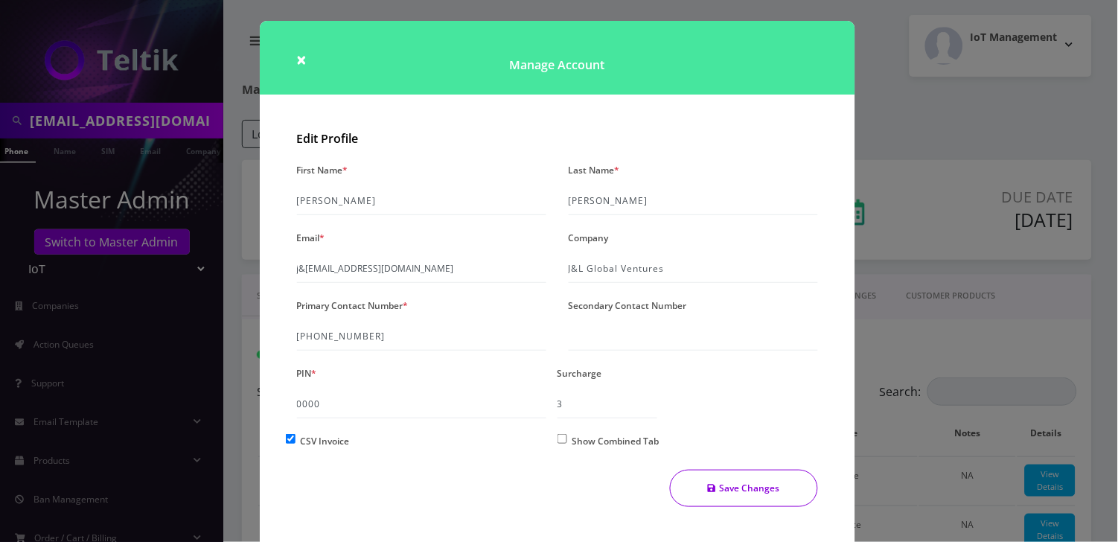
click at [770, 493] on button "Save Changes" at bounding box center [744, 488] width 148 height 37
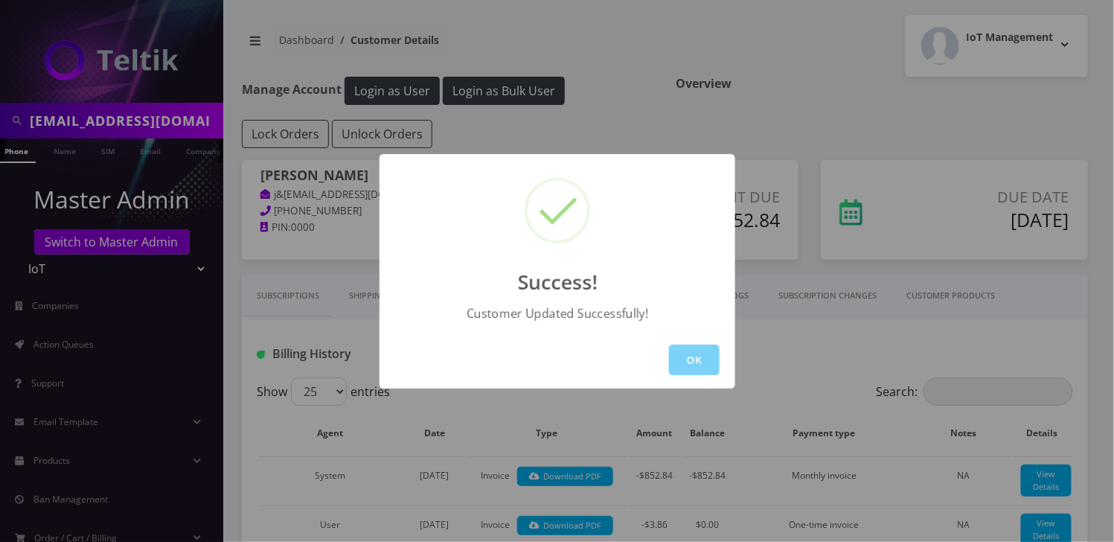
click at [826, 106] on div "Success! Customer Updated Successfully! OK" at bounding box center [557, 271] width 1114 height 542
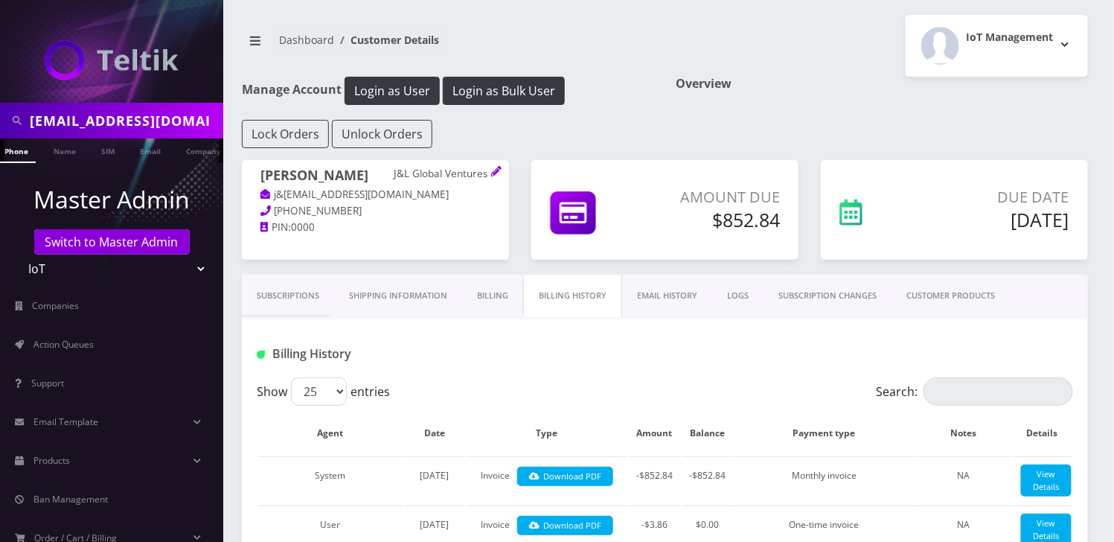
click at [492, 299] on link "Billing" at bounding box center [492, 296] width 61 height 42
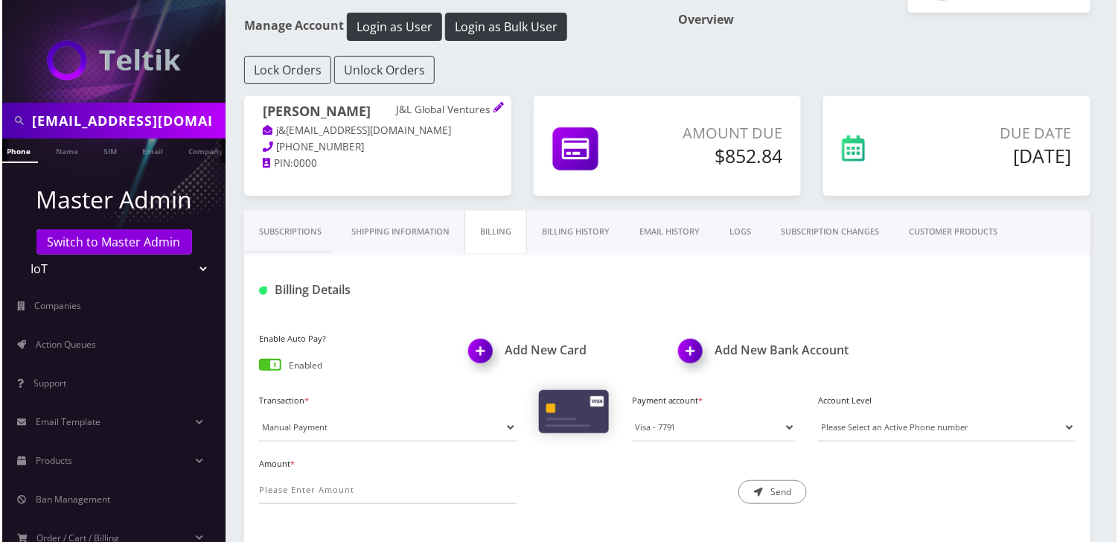
scroll to position [99, 0]
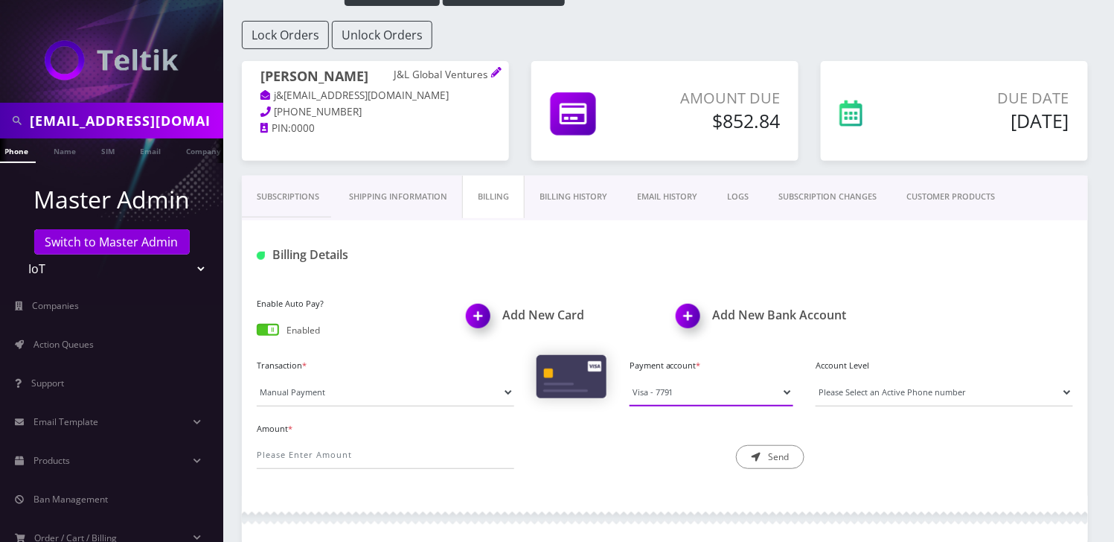
click at [693, 394] on select "Visa - 7791 Visa - 8293 Master - 3689" at bounding box center [712, 392] width 164 height 28
click at [980, 432] on div "Amount * Description * Send" at bounding box center [665, 449] width 839 height 63
click at [990, 380] on select "Please Select an Active Phone number 9127796376 4355490171 2272518372 234431944…" at bounding box center [945, 392] width 258 height 28
click at [989, 462] on div "Amount * Description * Send" at bounding box center [665, 449] width 839 height 63
click at [477, 315] on img at bounding box center [481, 321] width 44 height 44
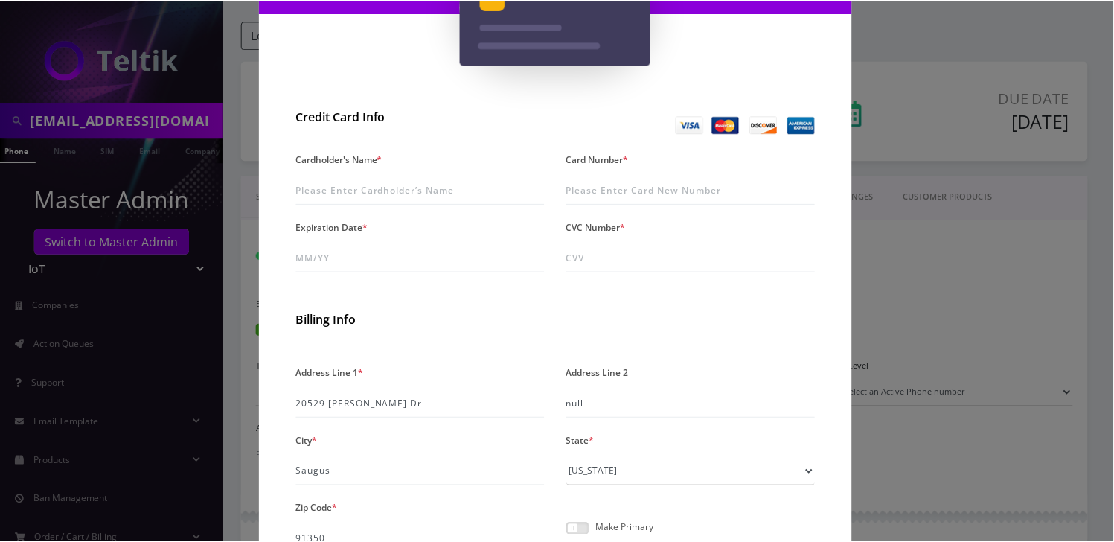
scroll to position [347, 0]
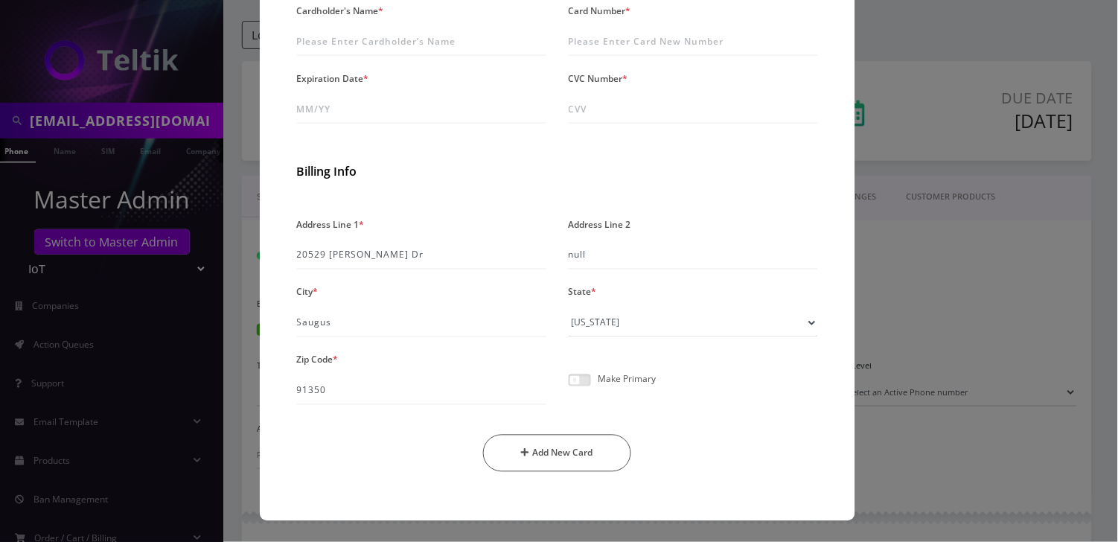
click at [587, 374] on span at bounding box center [580, 380] width 22 height 12
click at [569, 389] on input "checkbox" at bounding box center [569, 389] width 0 height 0
click at [601, 42] on input "Card Number *" at bounding box center [693, 42] width 249 height 28
paste input "5424 1816 8062 5352"
type input "5424 1816 8062 5352"
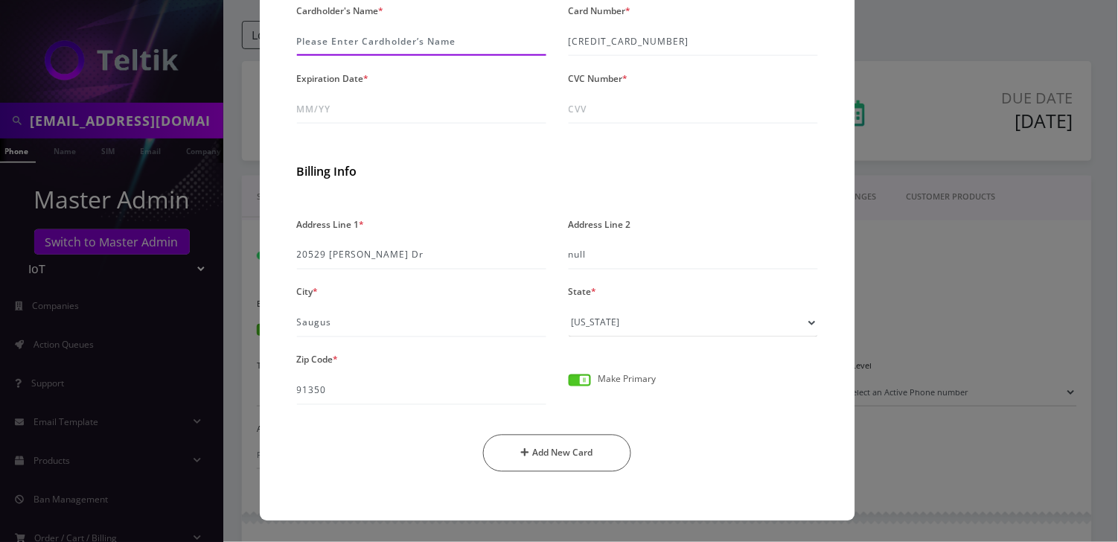
click at [317, 44] on input "Cardholder's Name *" at bounding box center [421, 42] width 249 height 28
paste input "[PERSON_NAME]"
type input "[PERSON_NAME]"
click at [307, 115] on input "Expiration Date *" at bounding box center [421, 109] width 249 height 28
type input "08/29"
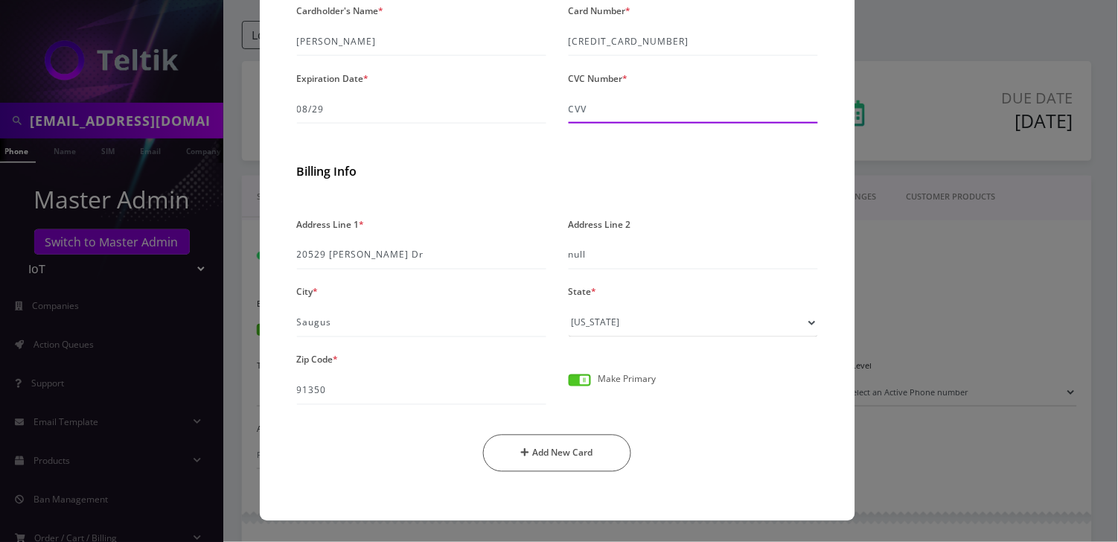
click at [623, 106] on input "CVC Number *" at bounding box center [693, 109] width 249 height 28
type input "513"
click at [377, 258] on input "20529 [PERSON_NAME] Dr" at bounding box center [421, 255] width 249 height 28
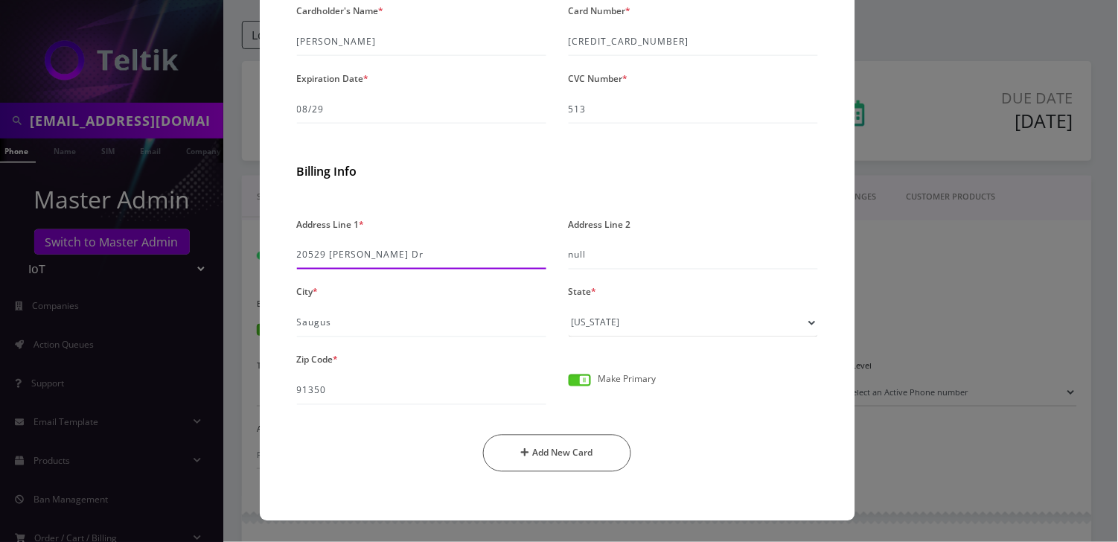
paste input "824 S Norton Ave"
type input "[STREET_ADDRESS]"
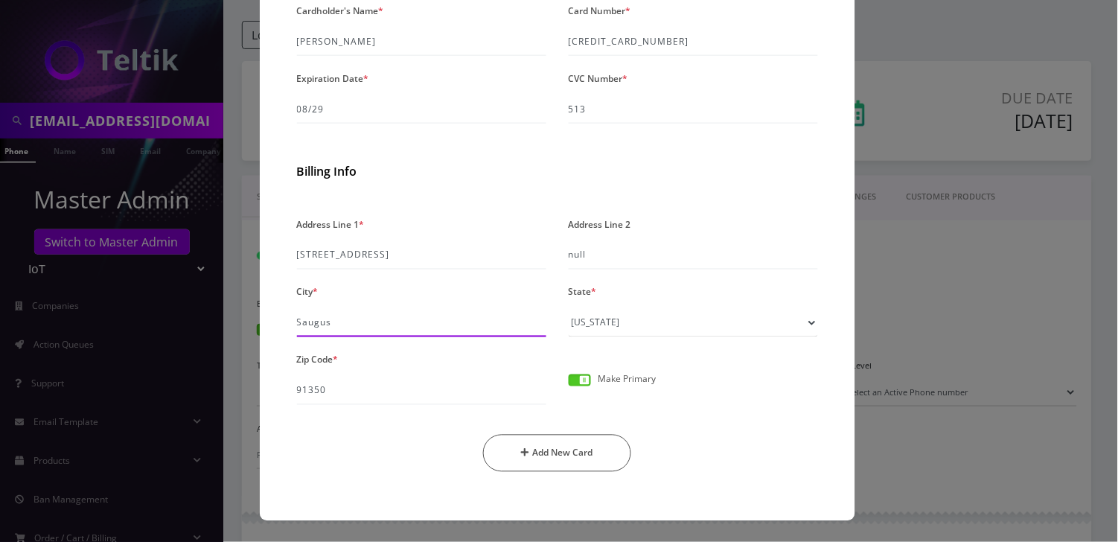
click at [316, 326] on input "Saugus" at bounding box center [421, 323] width 249 height 28
paste input "Los Angele"
type input "[GEOGRAPHIC_DATA]"
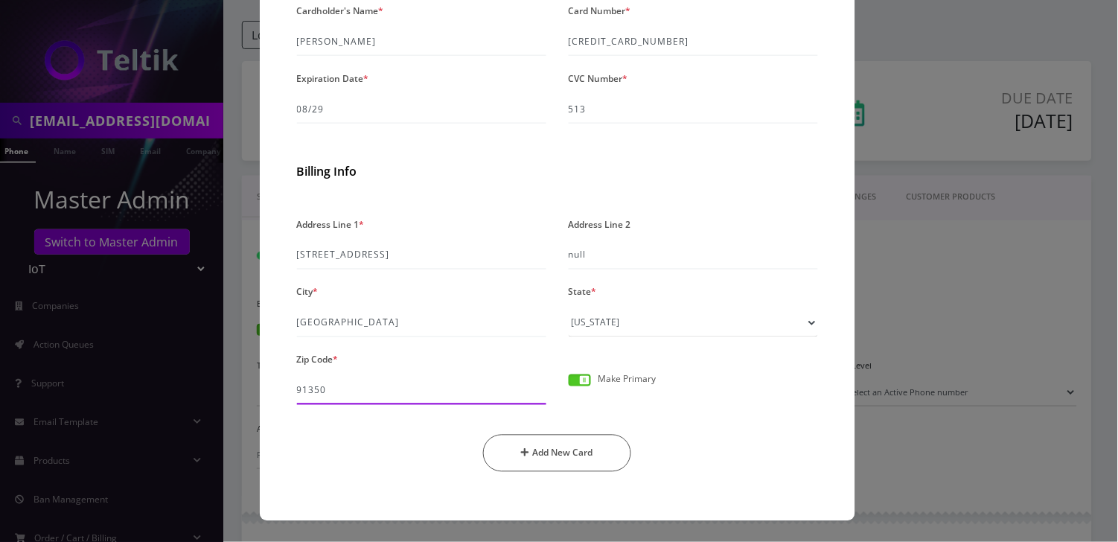
click at [311, 398] on input "91350" at bounding box center [421, 391] width 249 height 28
paste input "0018"
type input "90018"
click at [594, 453] on button "Add New Card" at bounding box center [557, 453] width 148 height 37
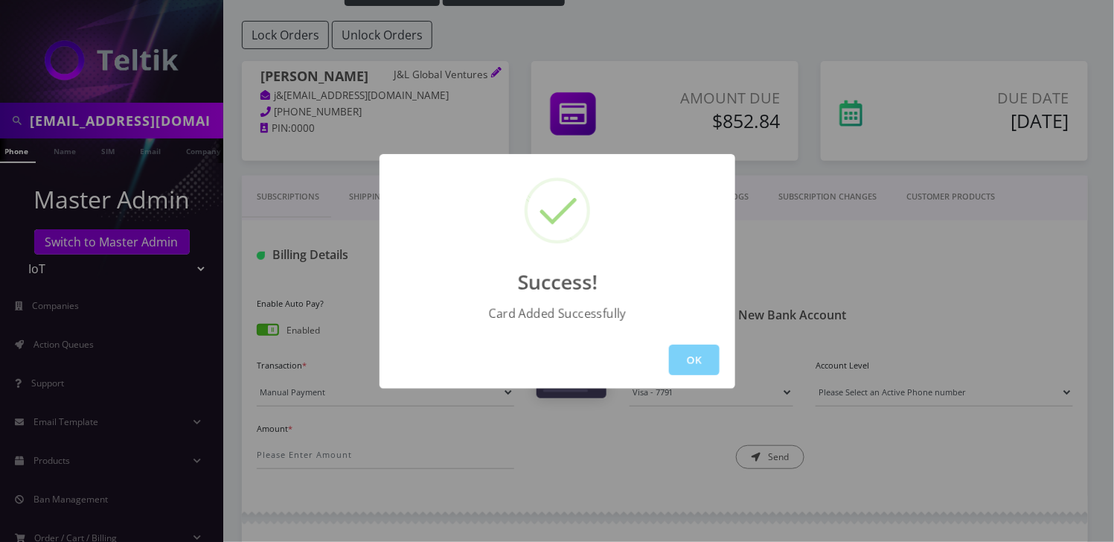
click at [244, 223] on div "Success! Card Added Successfully OK" at bounding box center [557, 271] width 1114 height 542
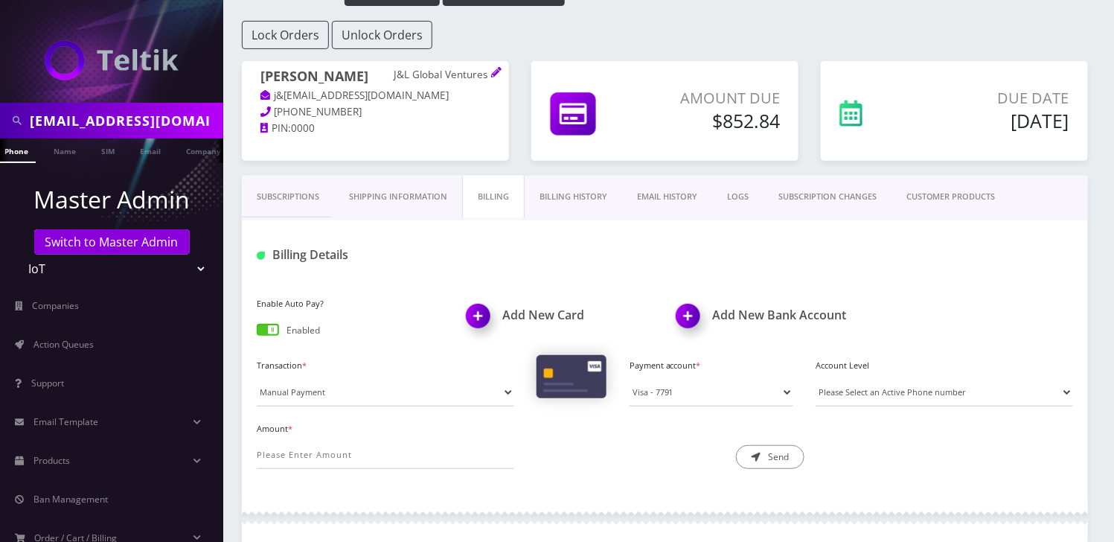
click at [78, 116] on input "lcedelman@gmail.com" at bounding box center [125, 120] width 190 height 28
paste input "[PERSON_NAME]"
type input "[PERSON_NAME]"
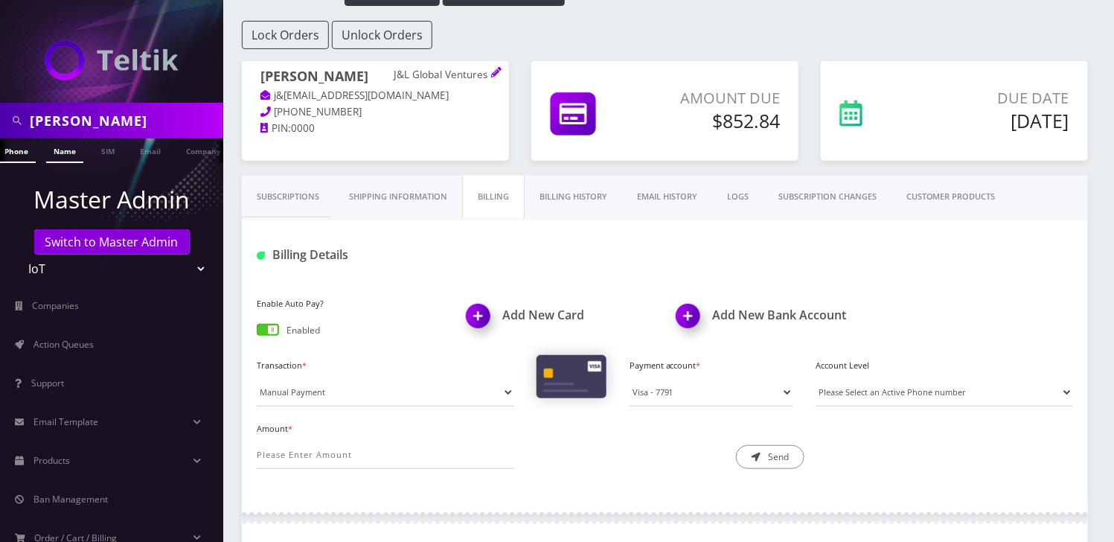
click at [55, 153] on link "Name" at bounding box center [64, 150] width 37 height 25
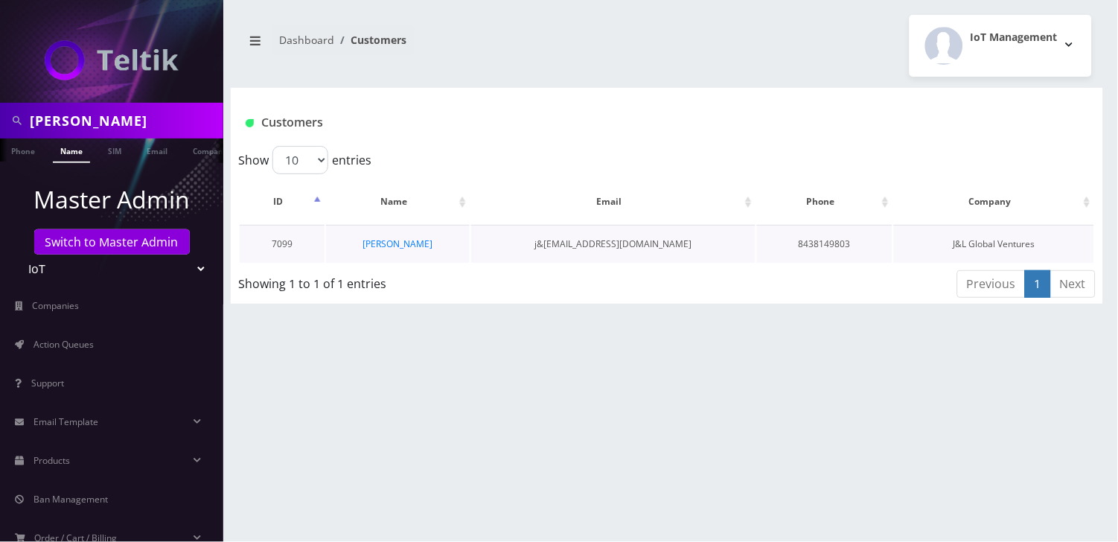
click at [415, 234] on td "[PERSON_NAME]" at bounding box center [398, 244] width 144 height 38
click at [412, 243] on link "[PERSON_NAME]" at bounding box center [398, 243] width 70 height 13
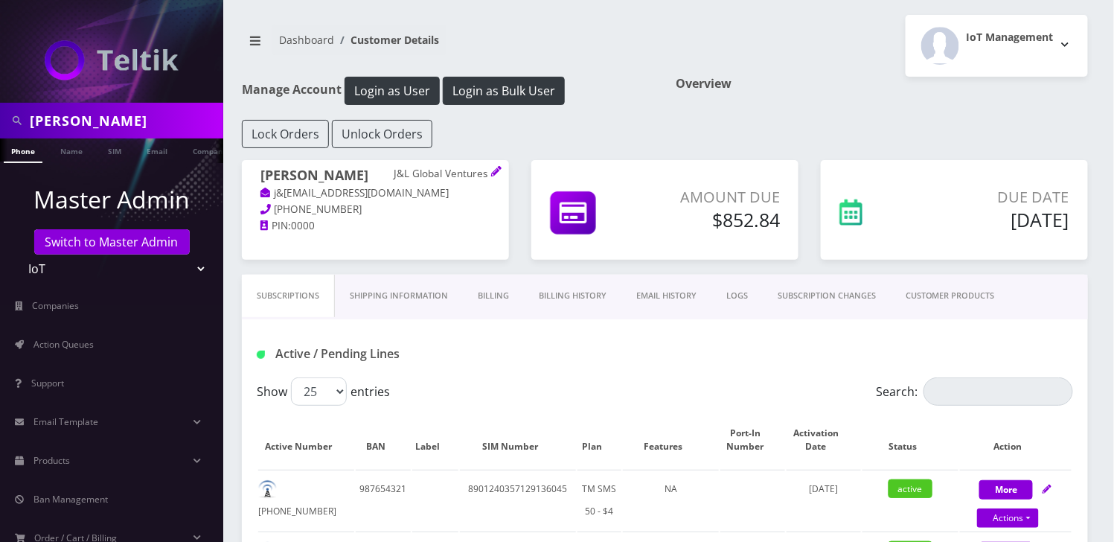
click at [427, 297] on link "Shipping Information" at bounding box center [399, 296] width 128 height 42
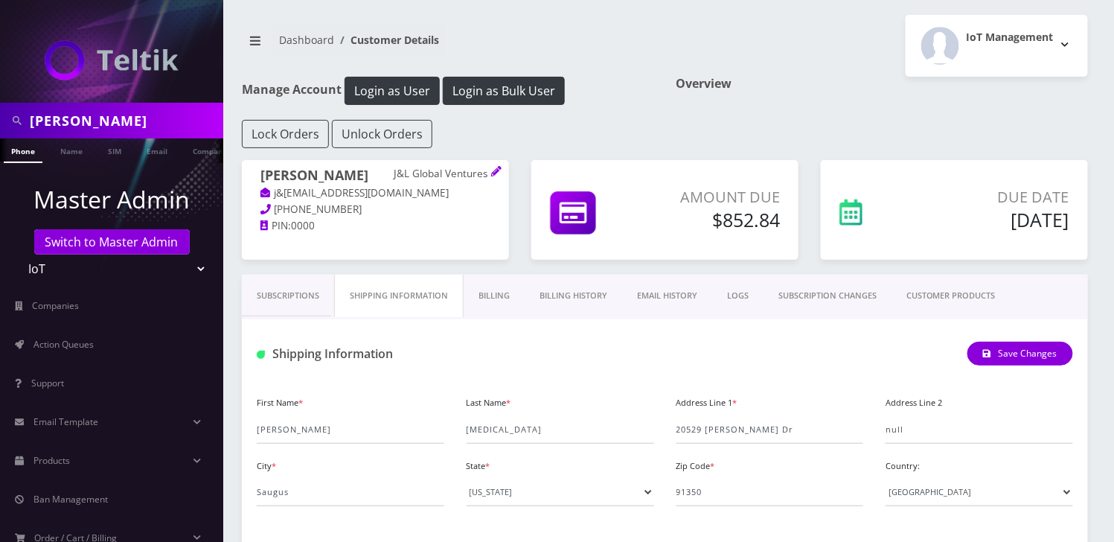
scroll to position [198, 0]
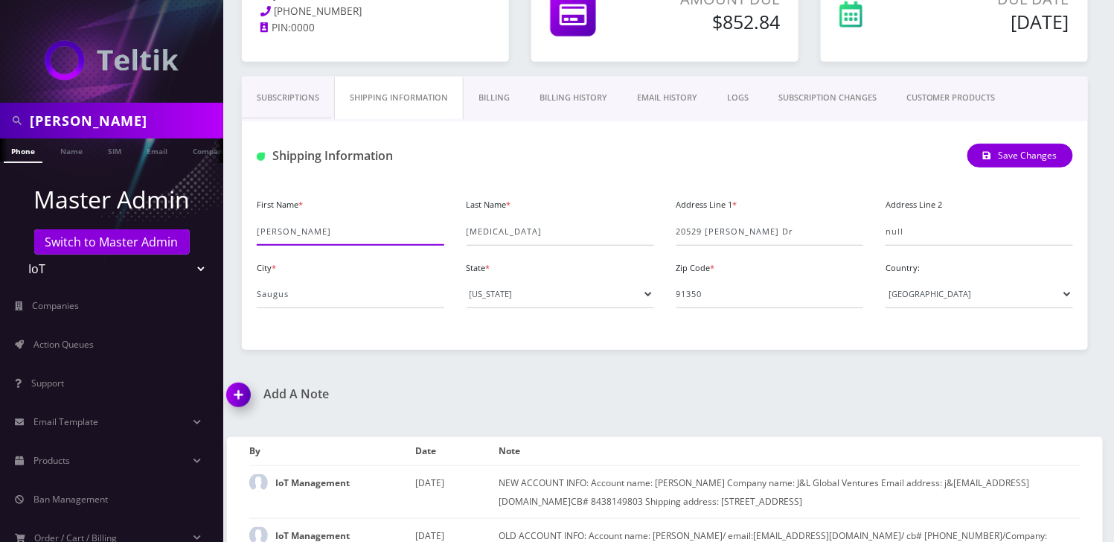
click at [263, 236] on input "Danny" at bounding box center [351, 231] width 188 height 28
click at [263, 236] on input "[PERSON_NAME]" at bounding box center [351, 231] width 188 height 28
paste input "ennis Jaffee"
click at [307, 234] on input "[PERSON_NAME]" at bounding box center [351, 231] width 188 height 28
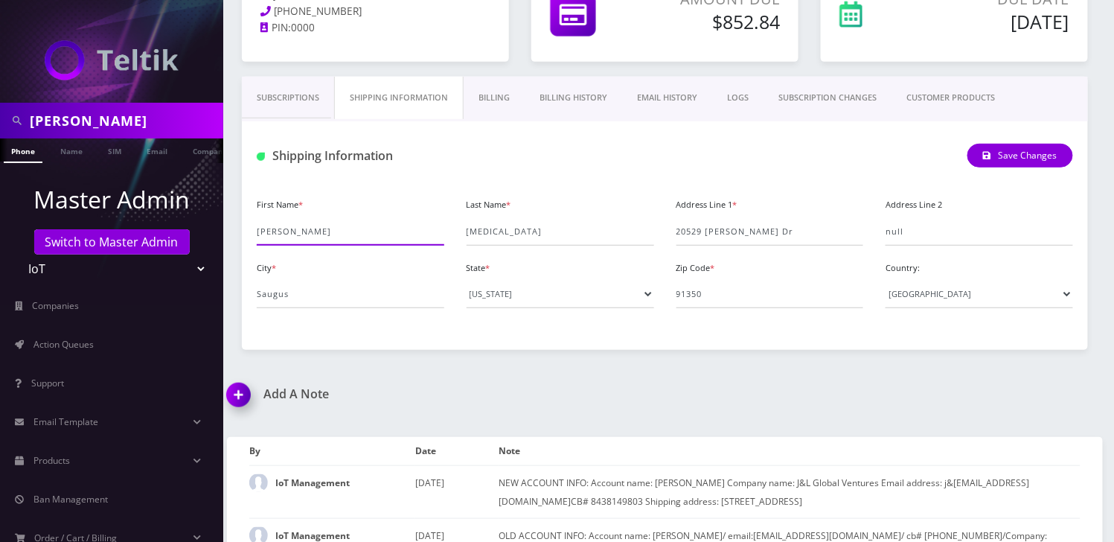
type input "[PERSON_NAME]"
click at [501, 239] on input "[MEDICAL_DATA]" at bounding box center [561, 231] width 188 height 28
paste input "[PERSON_NAME]"
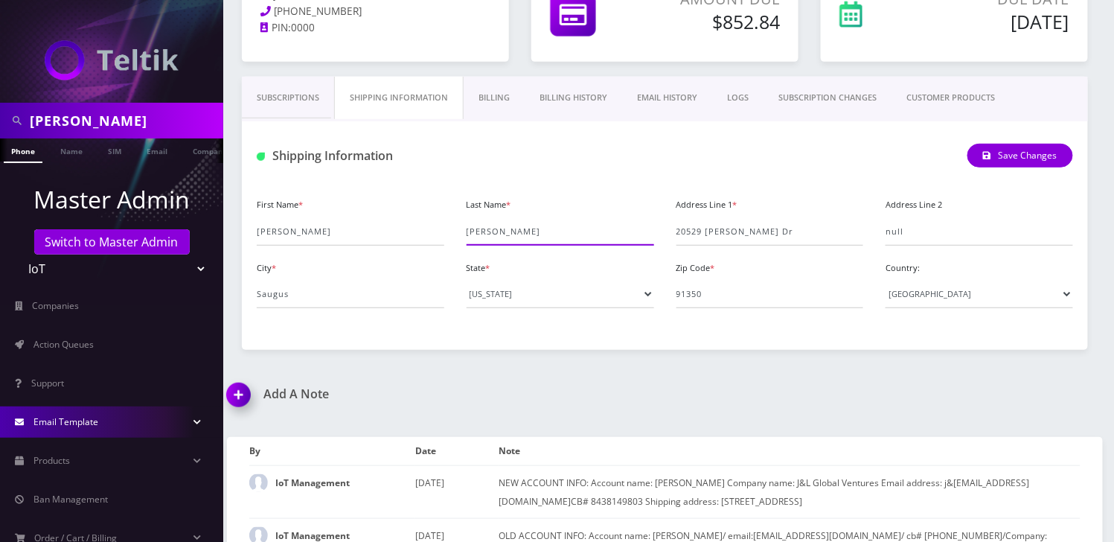
type input "[PERSON_NAME]"
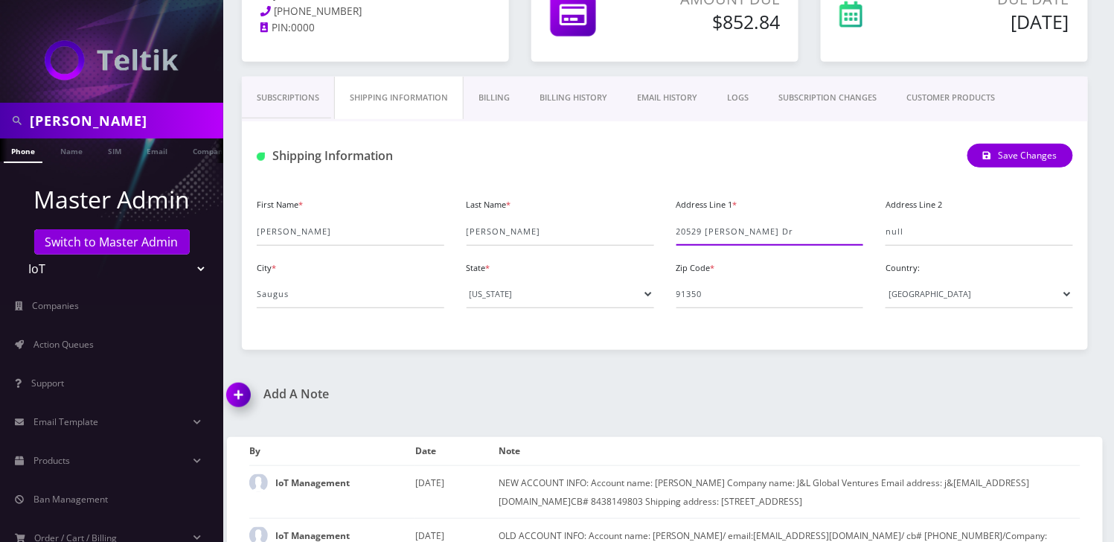
click at [749, 231] on input "20529 [PERSON_NAME] Dr" at bounding box center [771, 231] width 188 height 28
paste input "824 S Norton Ave, Los Angeles, CA 90018"
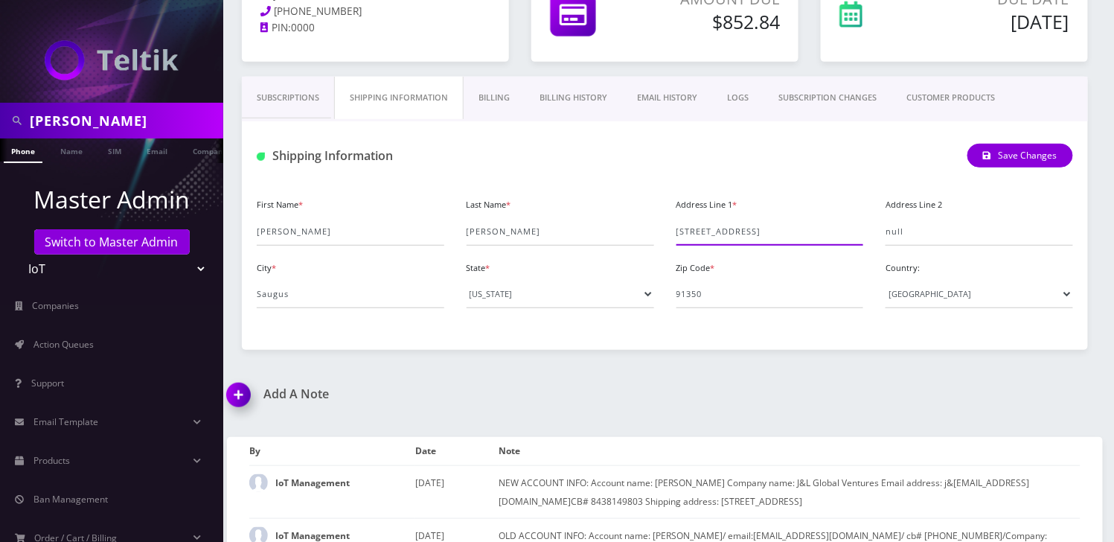
drag, startPoint x: 757, startPoint y: 234, endPoint x: 895, endPoint y: 234, distance: 137.7
click at [895, 234] on div "First Name * Dennis Last Name * Jaffee Address Line 1 * 2824 S Norton Ave, Los …" at bounding box center [665, 257] width 839 height 126
type input "[STREET_ADDRESS]"
click at [266, 296] on input "Saugus" at bounding box center [351, 294] width 188 height 28
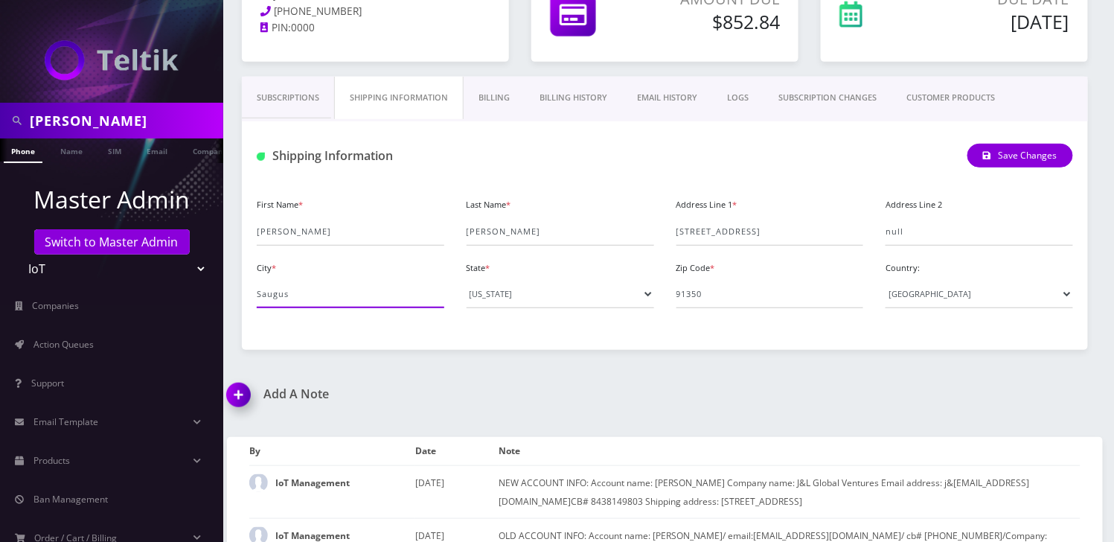
click at [266, 296] on input "Saugus" at bounding box center [351, 294] width 188 height 28
paste input ", Los Angeles, CA 90018"
drag, startPoint x: 261, startPoint y: 296, endPoint x: 275, endPoint y: 296, distance: 14.1
click at [261, 296] on input ", Los Angeles, CA 90018" at bounding box center [351, 294] width 188 height 28
click at [346, 295] on input "Los Angeles, CA 90018" at bounding box center [351, 294] width 188 height 28
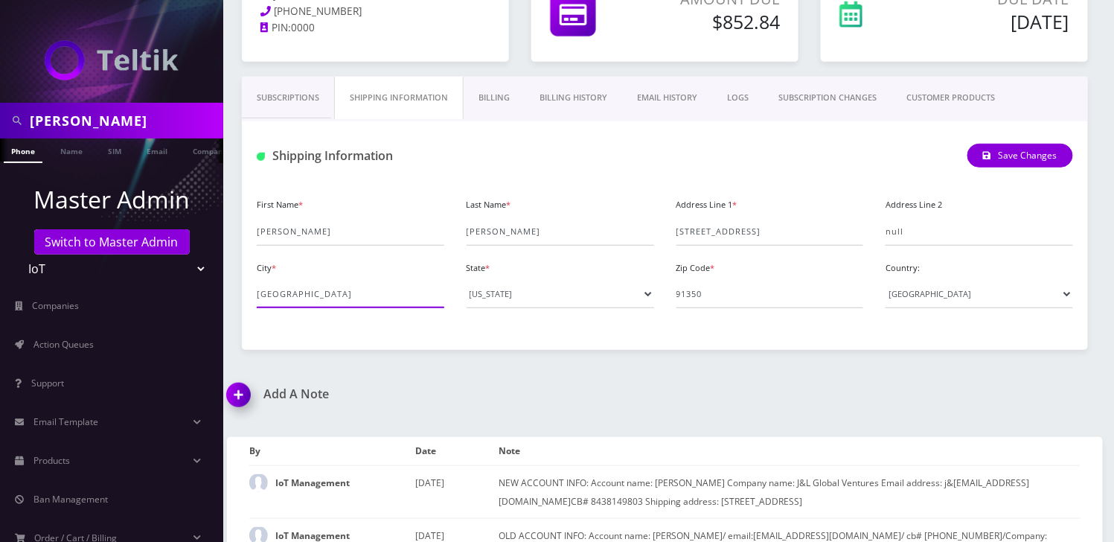
click at [346, 295] on input "Los Angeles, CA 90018" at bounding box center [351, 294] width 188 height 28
type input "[GEOGRAPHIC_DATA]"
click at [688, 295] on input "91350" at bounding box center [771, 294] width 188 height 28
paste input "0018"
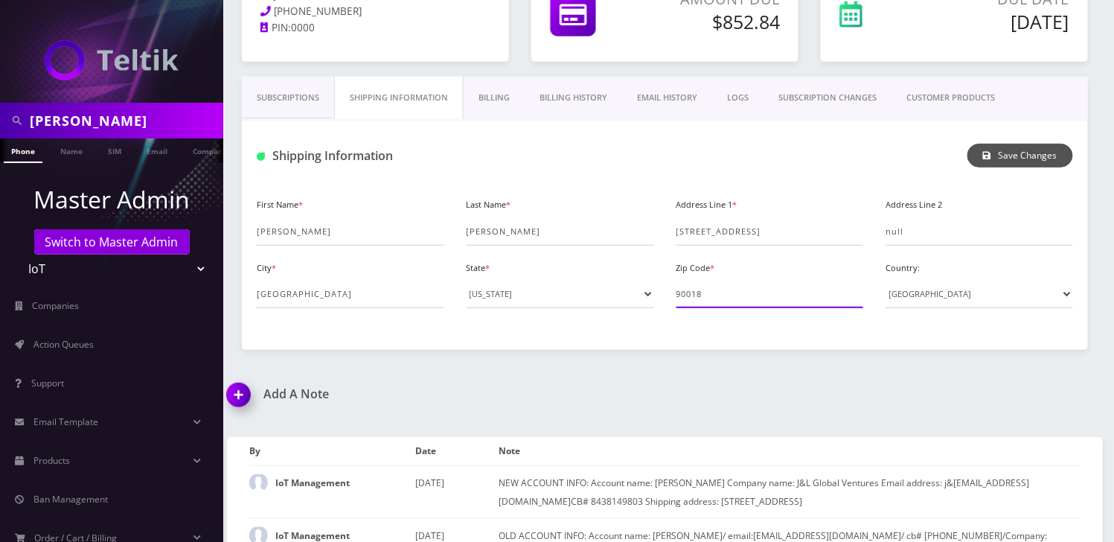
type input "90018"
click at [1013, 152] on button "Save Changes" at bounding box center [1021, 156] width 106 height 24
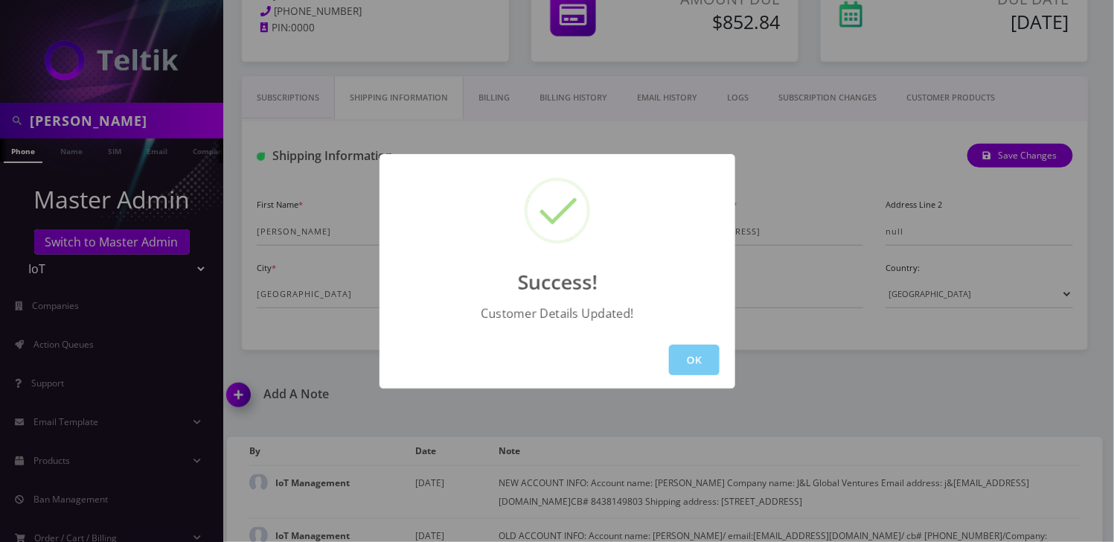
click at [706, 360] on button "OK" at bounding box center [694, 360] width 51 height 31
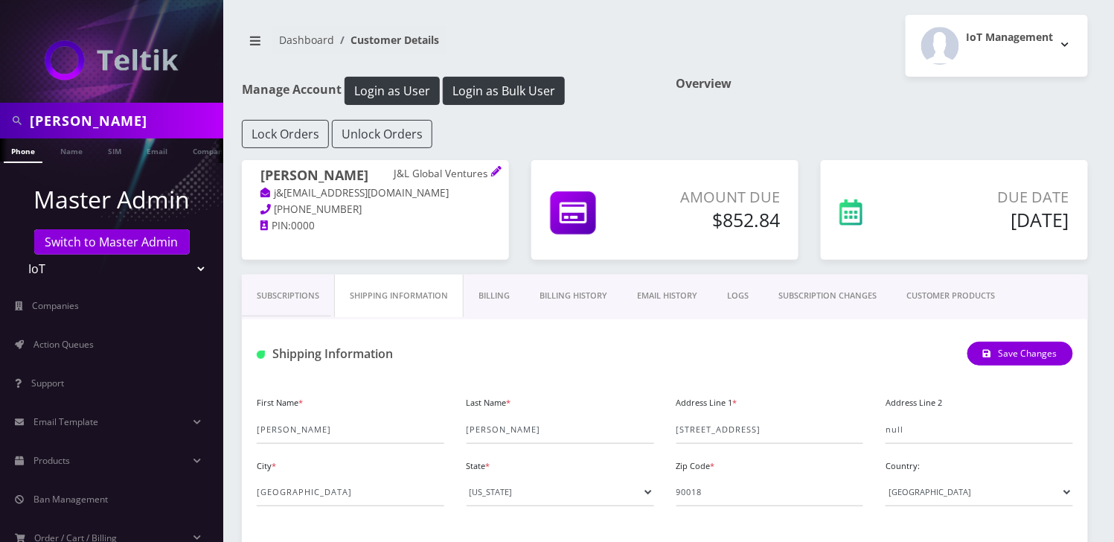
click at [500, 295] on link "Billing" at bounding box center [494, 296] width 61 height 42
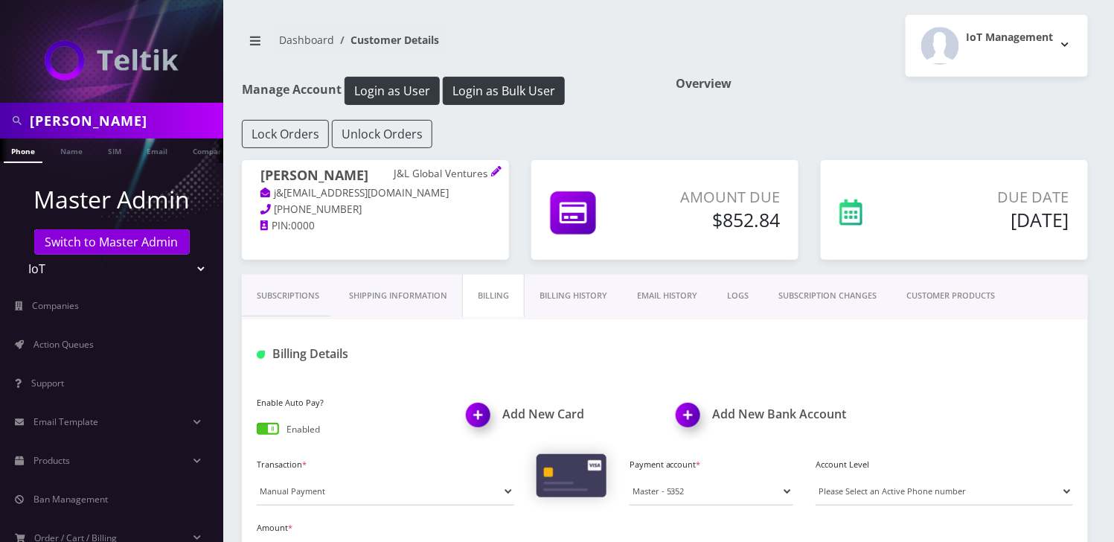
click at [794, 36] on div "IoT Management Logout" at bounding box center [882, 46] width 435 height 62
click at [75, 147] on link "Name" at bounding box center [71, 150] width 37 height 25
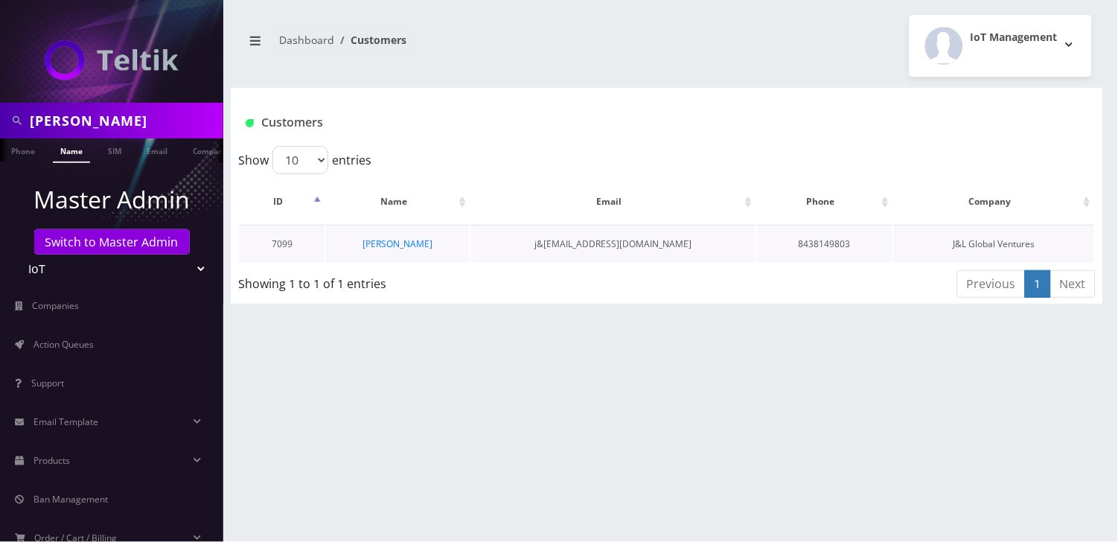
click at [447, 245] on td "[PERSON_NAME]" at bounding box center [398, 244] width 144 height 38
copy tr "[PERSON_NAME]"
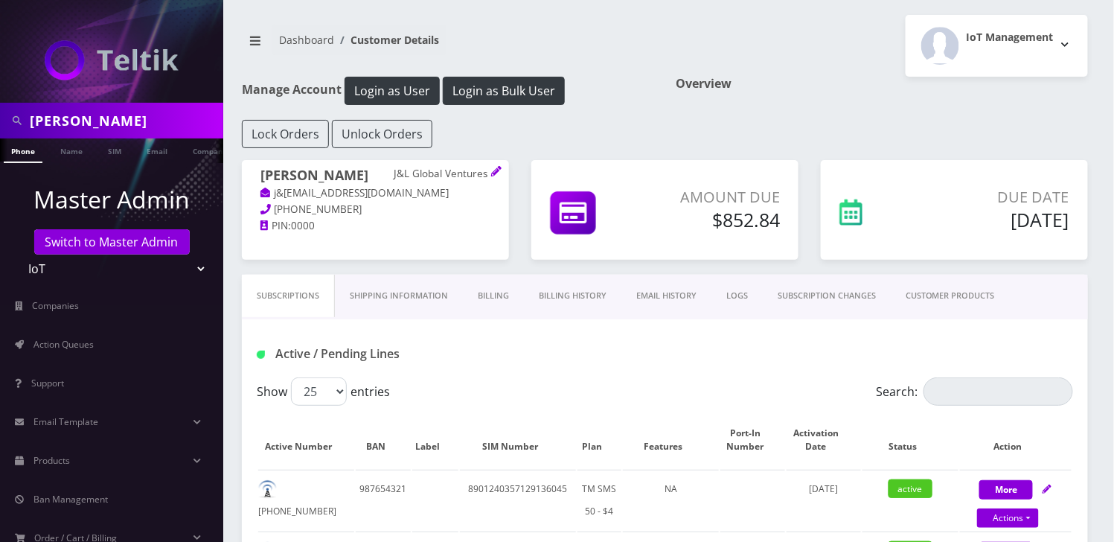
click at [427, 305] on link "Shipping Information" at bounding box center [399, 296] width 128 height 42
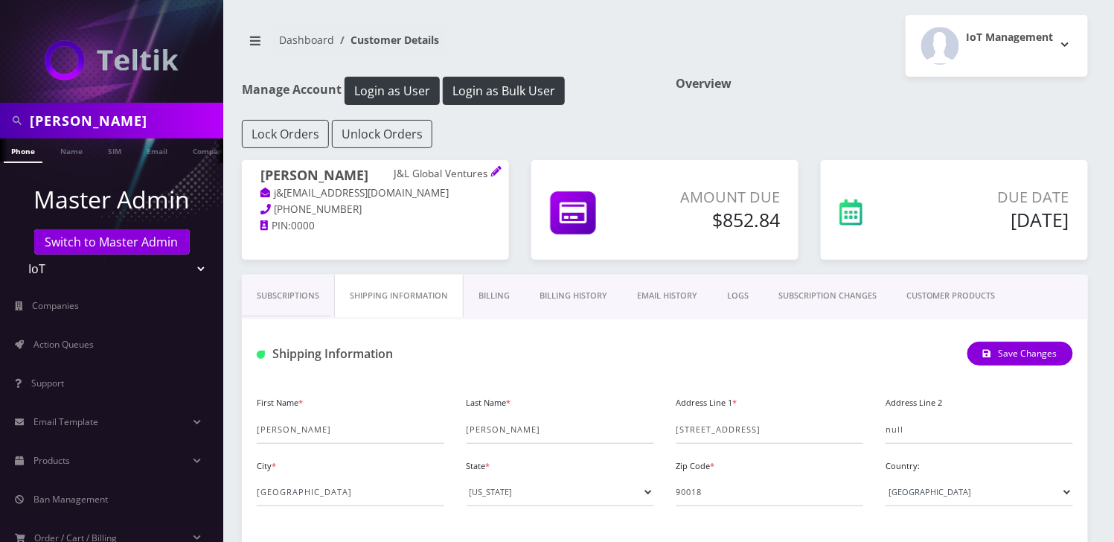
click at [502, 293] on link "Billing" at bounding box center [494, 296] width 61 height 42
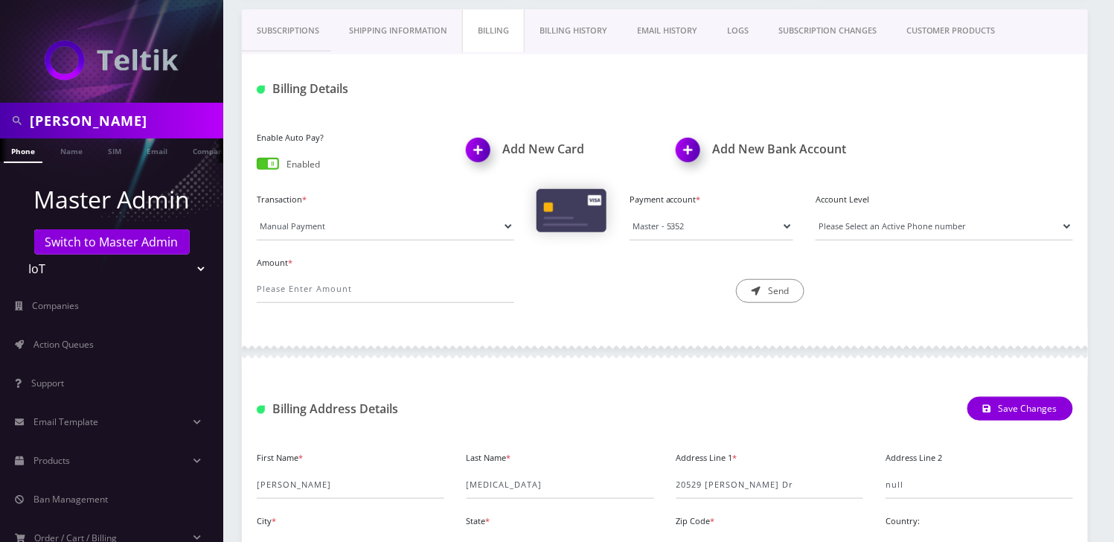
scroll to position [298, 0]
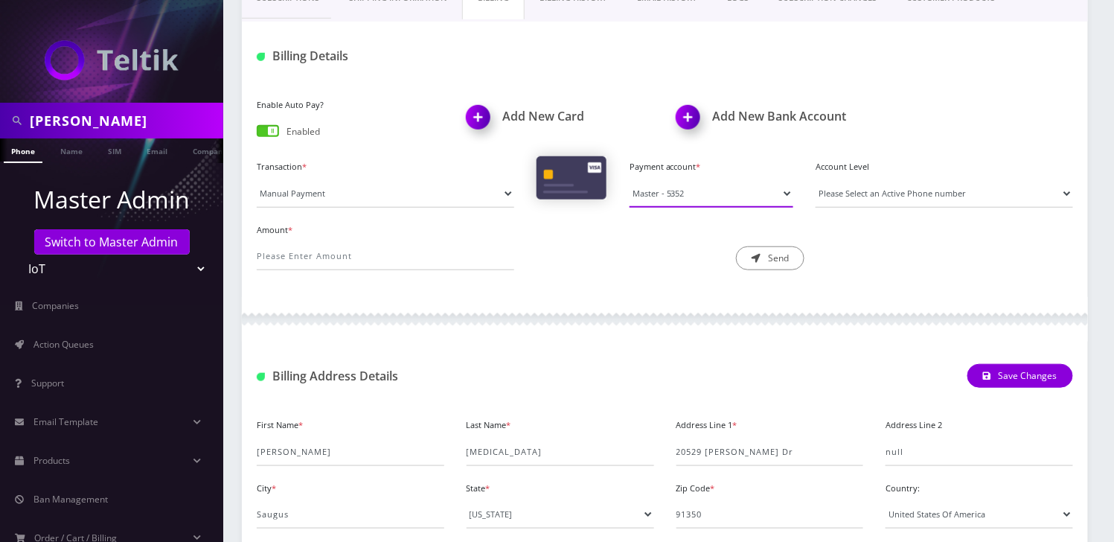
click at [715, 192] on select "Visa - 7791 Visa - 8293 Master - 3689 Master - 5352" at bounding box center [712, 193] width 164 height 28
click at [574, 345] on div "Billing Address Details Save Changes" at bounding box center [665, 371] width 846 height 58
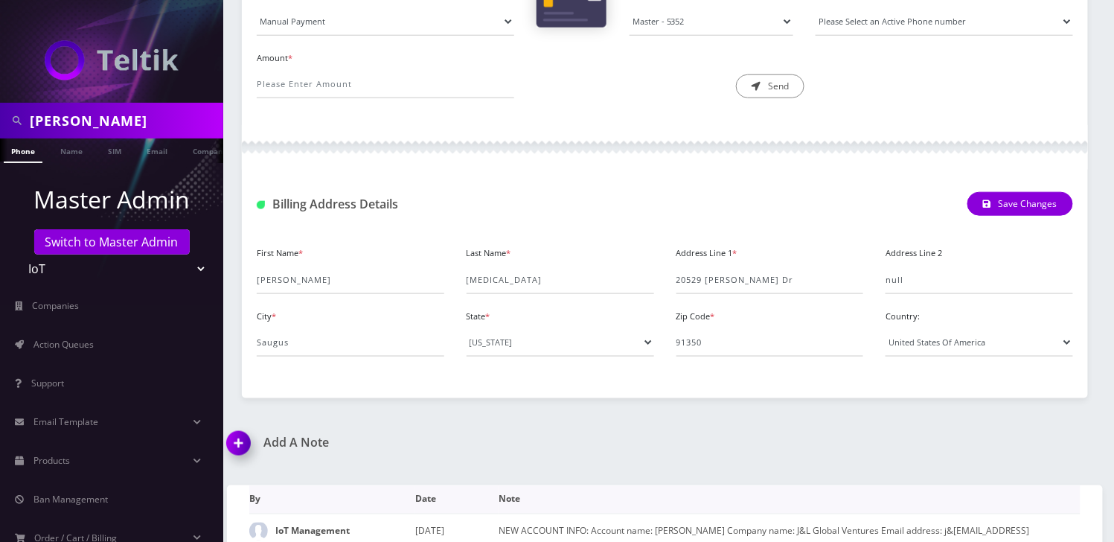
scroll to position [632, 0]
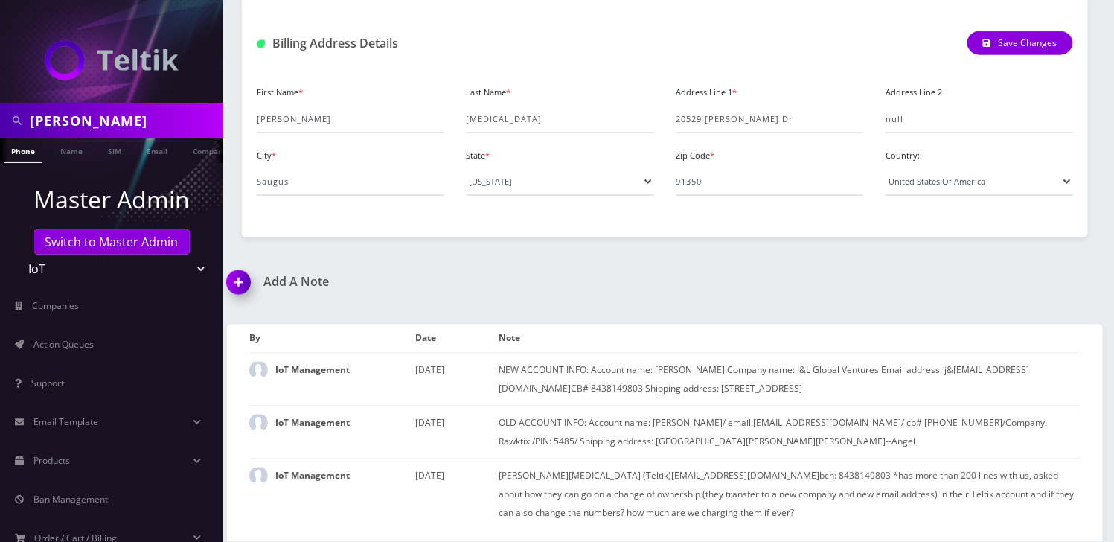
click at [246, 287] on img at bounding box center [242, 288] width 44 height 44
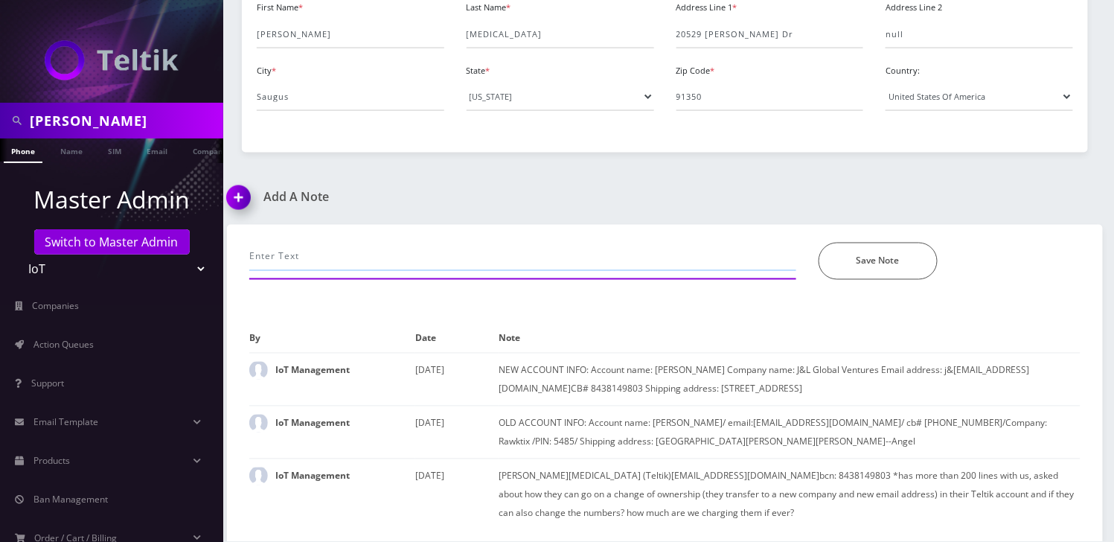
click at [359, 249] on input "text" at bounding box center [522, 257] width 547 height 28
type input "Updated new CC to ****5352--Angel"
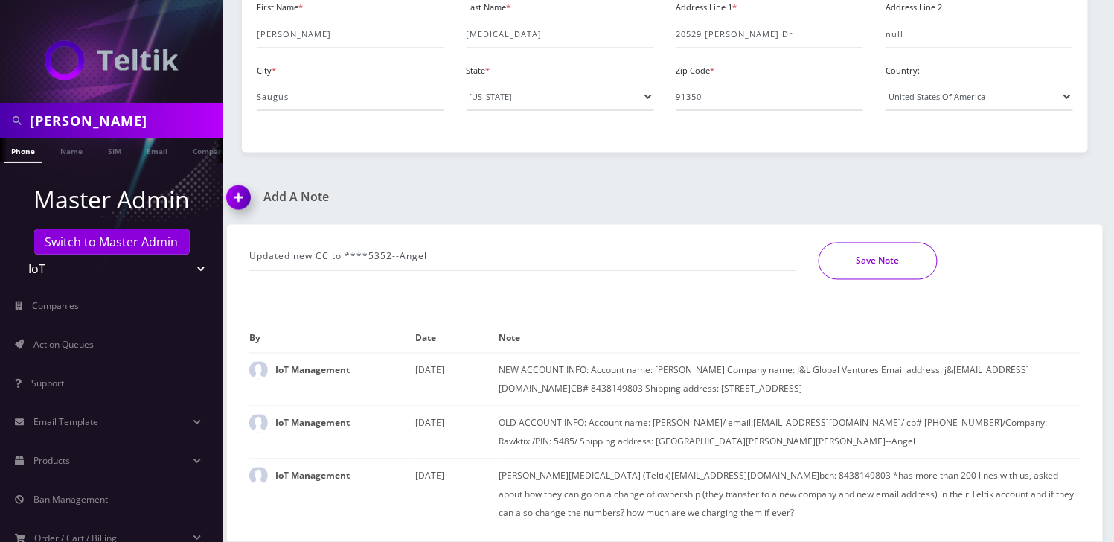
click at [880, 263] on button "Save Note" at bounding box center [878, 261] width 119 height 37
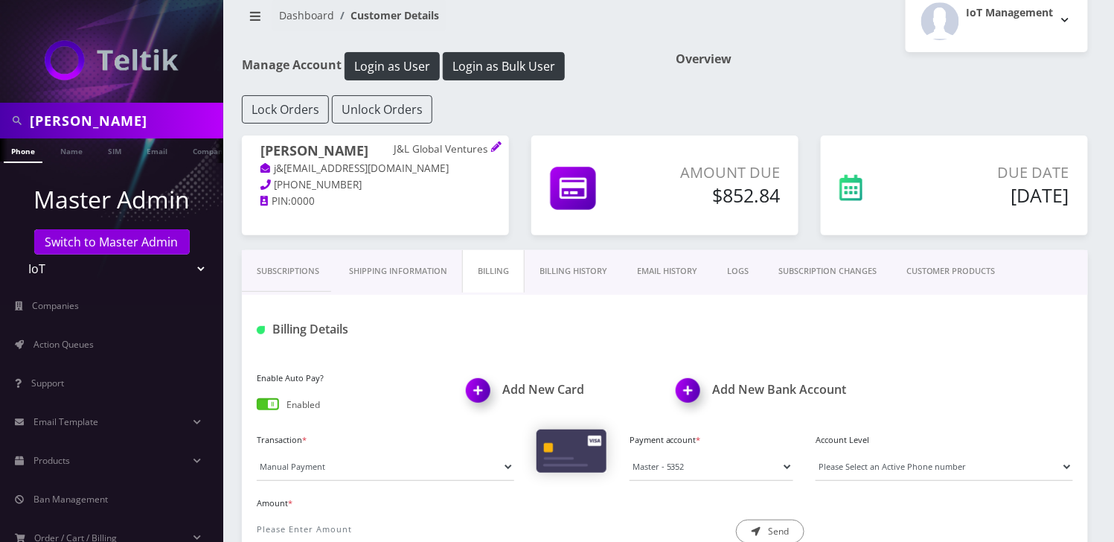
scroll to position [0, 0]
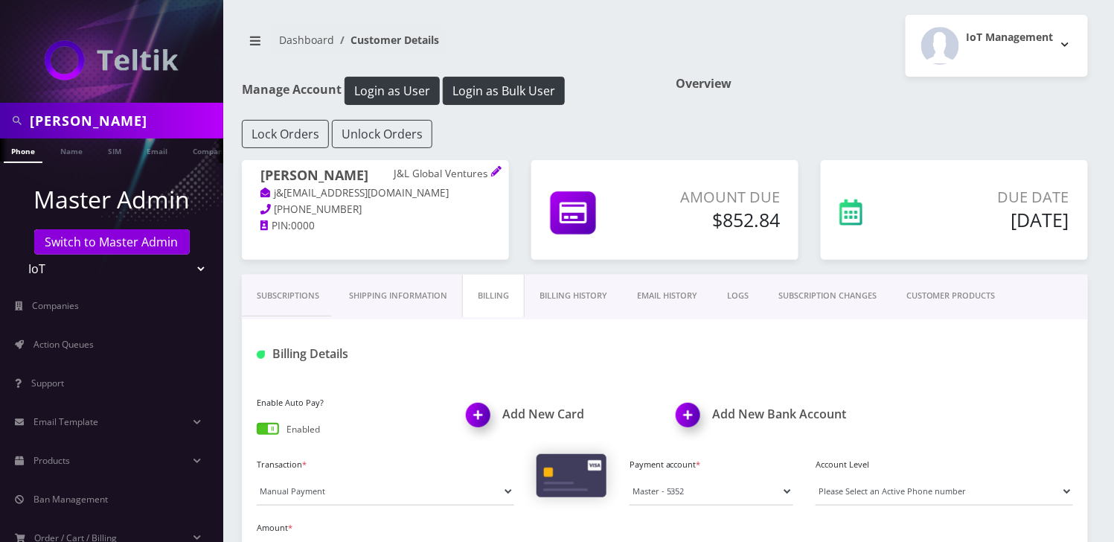
click at [287, 294] on link "Subscriptions" at bounding box center [288, 296] width 92 height 42
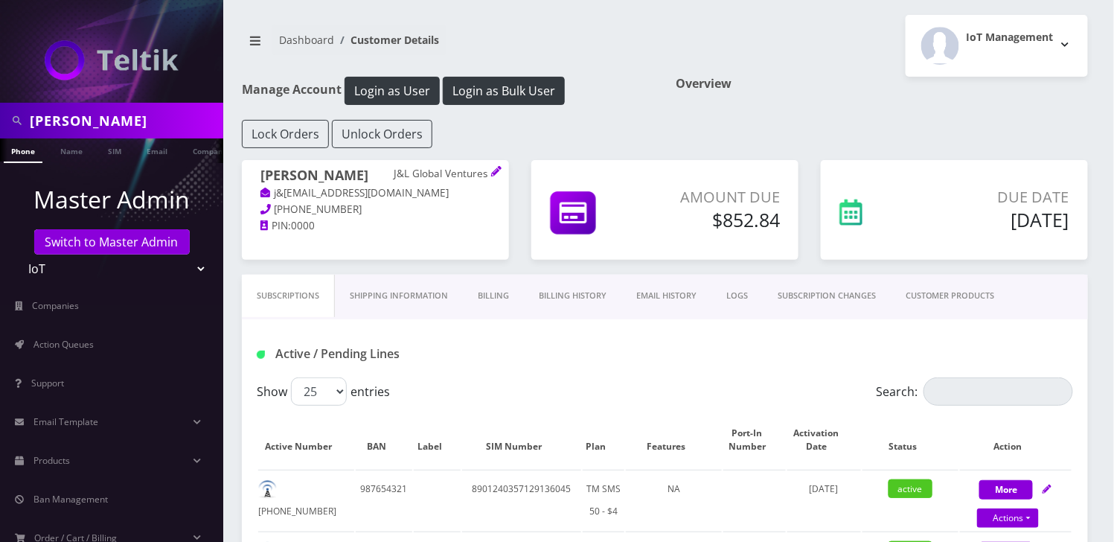
drag, startPoint x: 814, startPoint y: 51, endPoint x: 598, endPoint y: 5, distance: 220.8
click at [814, 51] on div "IoT Management Logout" at bounding box center [882, 46] width 435 height 62
